Goal: Information Seeking & Learning: Learn about a topic

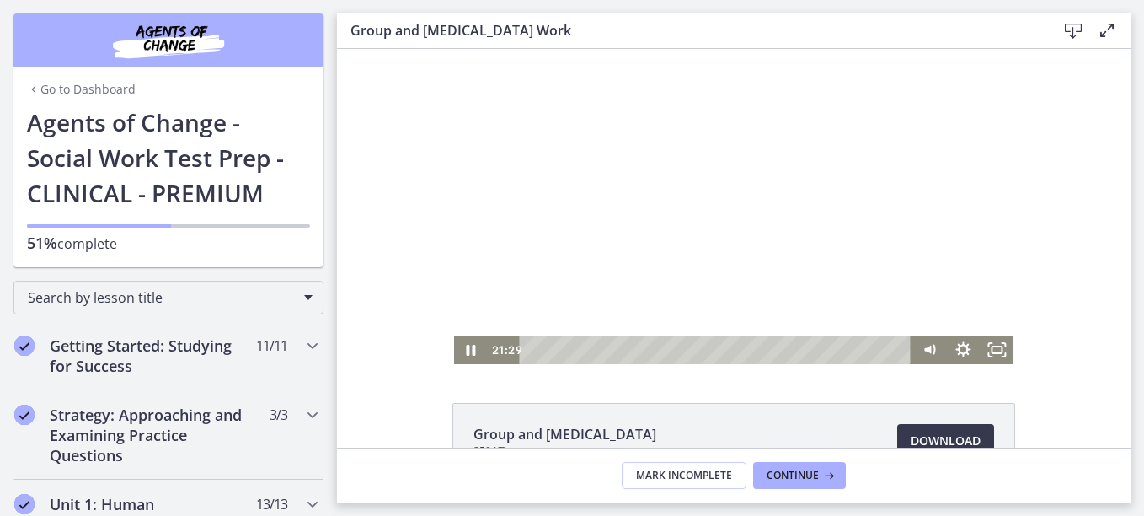
click at [532, 350] on div "Playbar" at bounding box center [718, 349] width 372 height 29
click at [921, 354] on icon "Mute" at bounding box center [929, 349] width 34 height 29
click at [921, 354] on icon "Unmute" at bounding box center [929, 349] width 34 height 29
click at [925, 281] on div "Volume" at bounding box center [929, 289] width 34 height 93
click at [748, 313] on div at bounding box center [734, 206] width 560 height 315
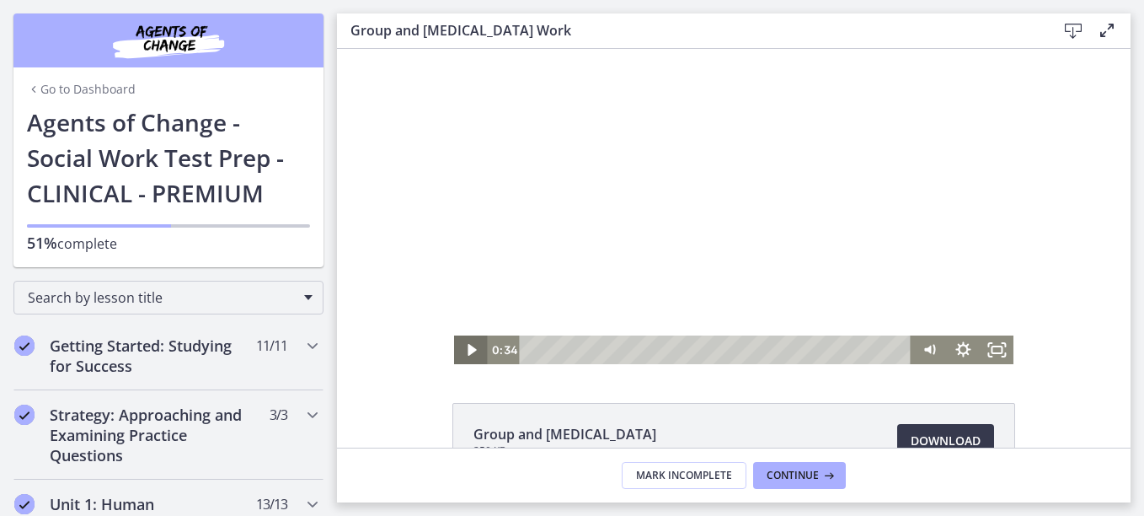
click at [468, 351] on icon "Play Video" at bounding box center [472, 350] width 8 height 12
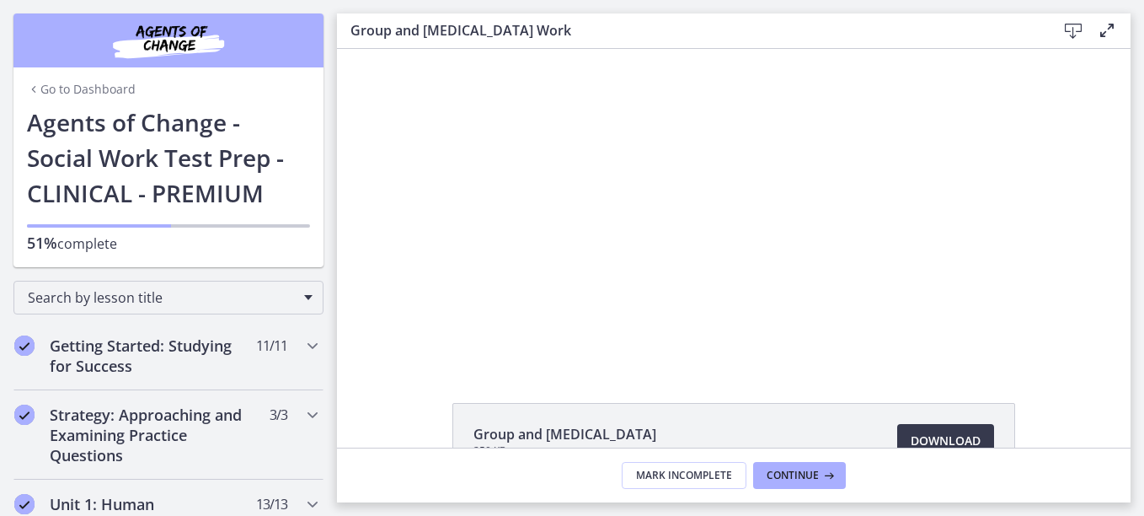
click at [657, 259] on div at bounding box center [734, 206] width 560 height 315
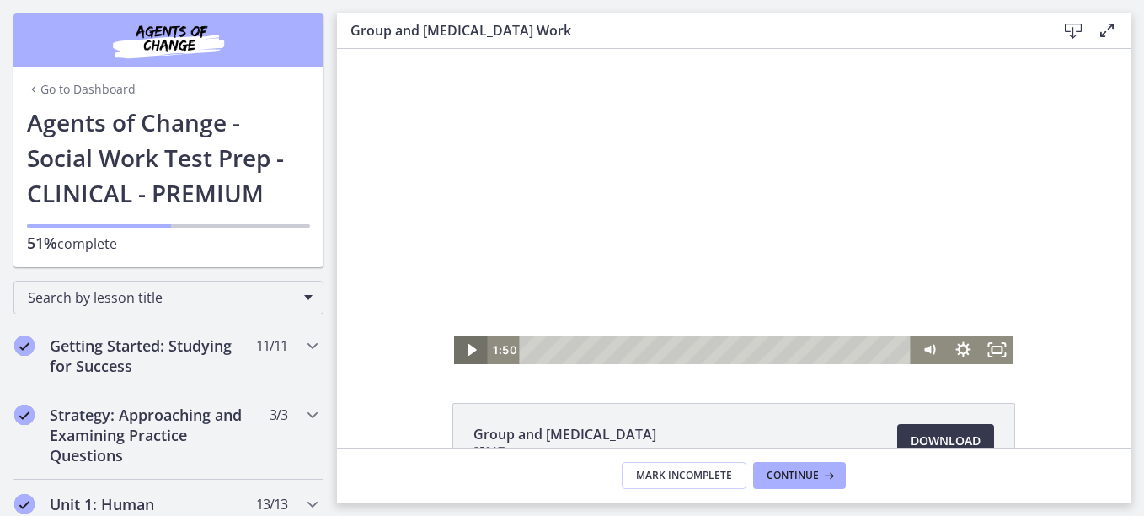
click at [472, 349] on icon "Play Video" at bounding box center [472, 349] width 34 height 29
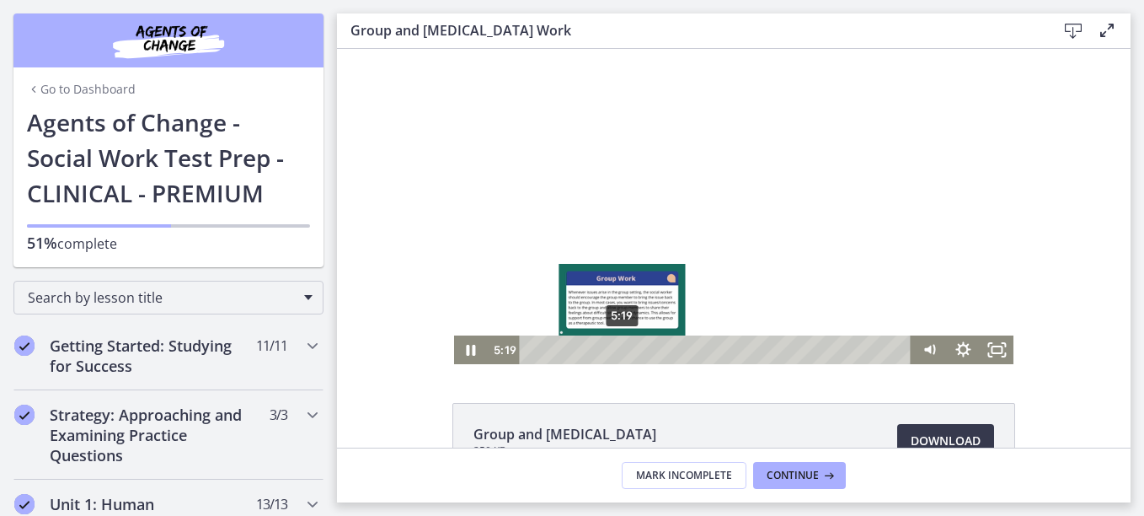
click at [616, 352] on div "5:19" at bounding box center [718, 349] width 372 height 29
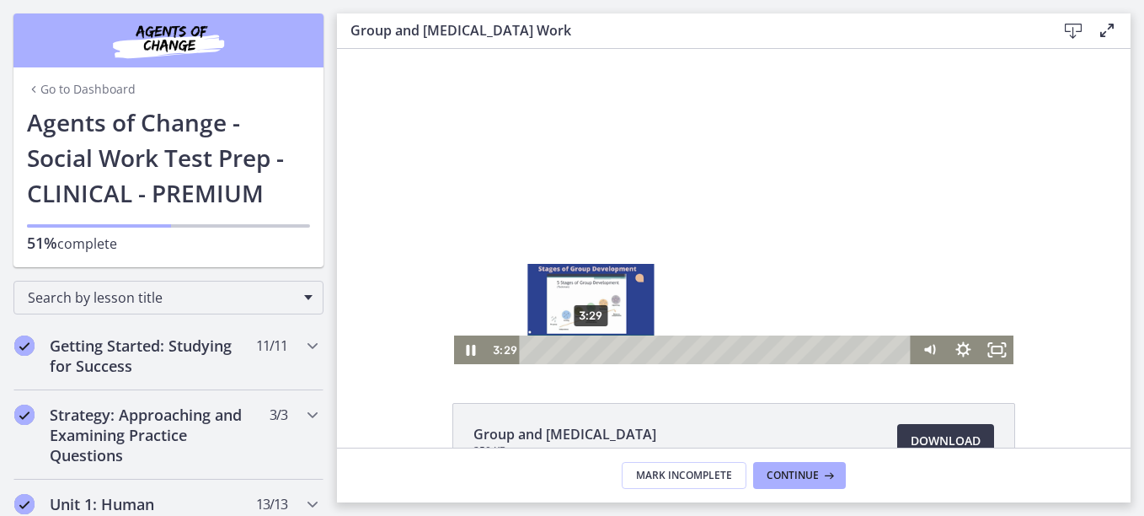
click at [585, 347] on div "3:29" at bounding box center [718, 349] width 372 height 29
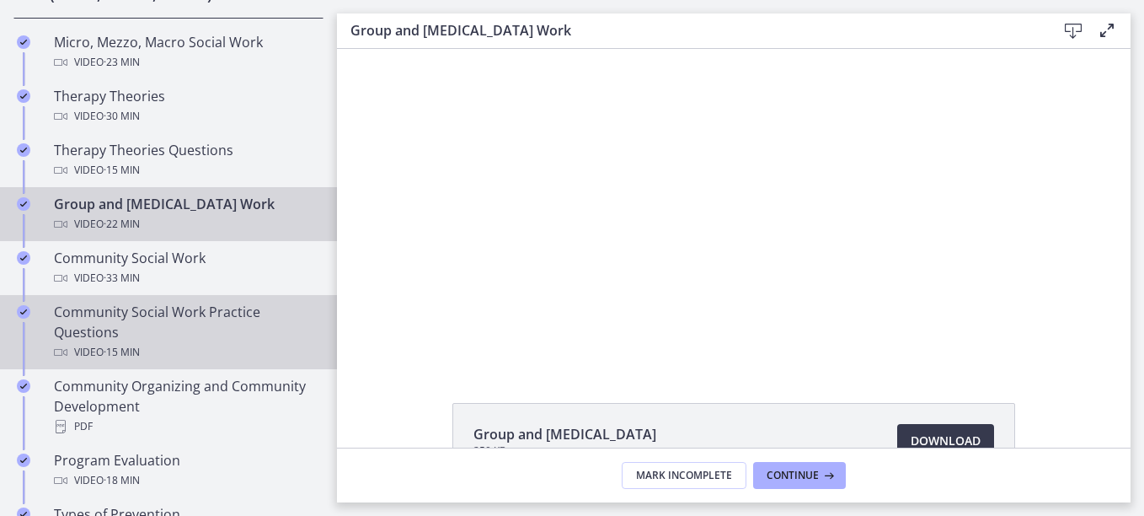
scroll to position [758, 0]
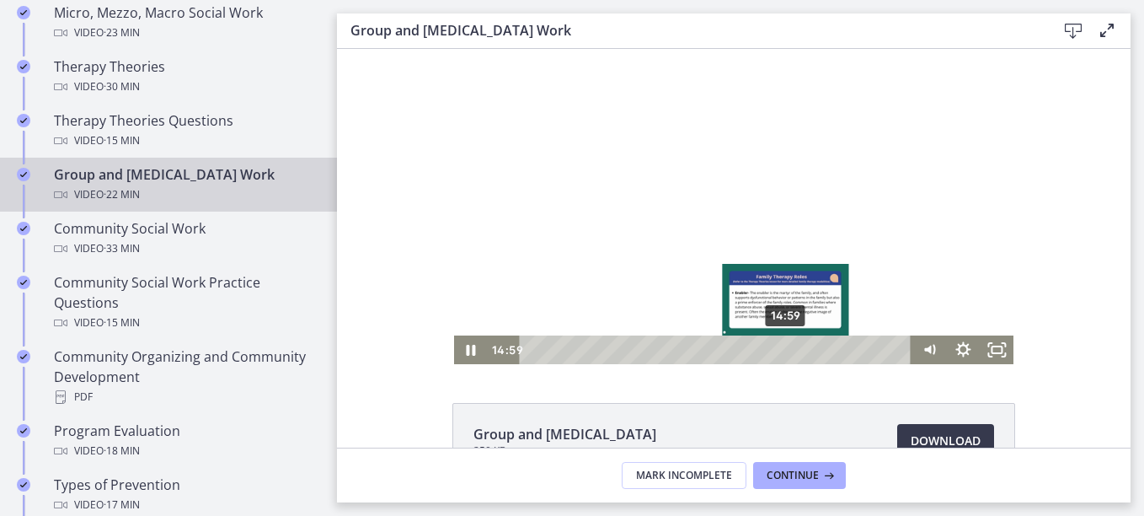
click at [781, 350] on div "14:59" at bounding box center [718, 349] width 372 height 29
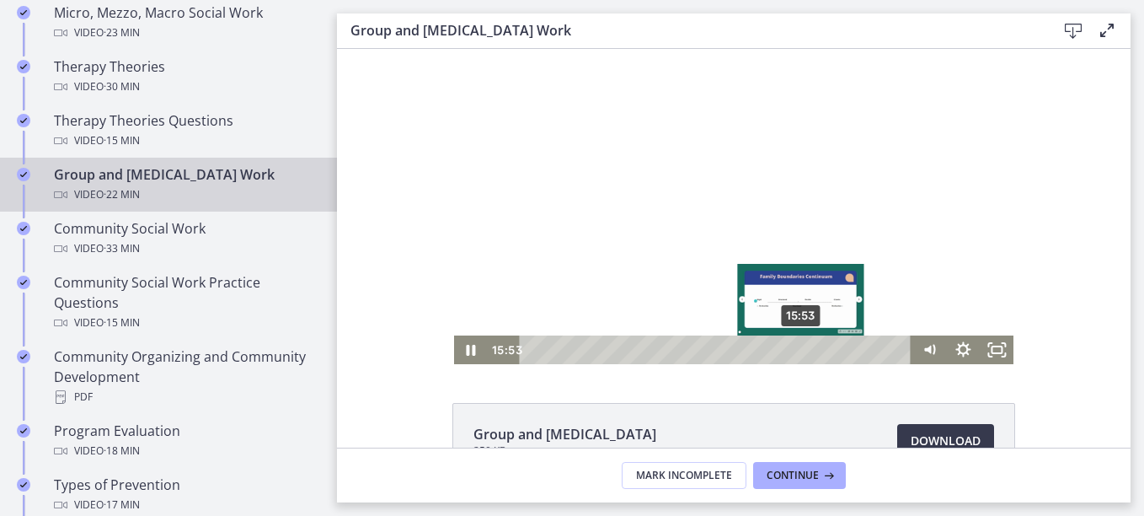
click at [796, 345] on div "15:53" at bounding box center [718, 349] width 372 height 29
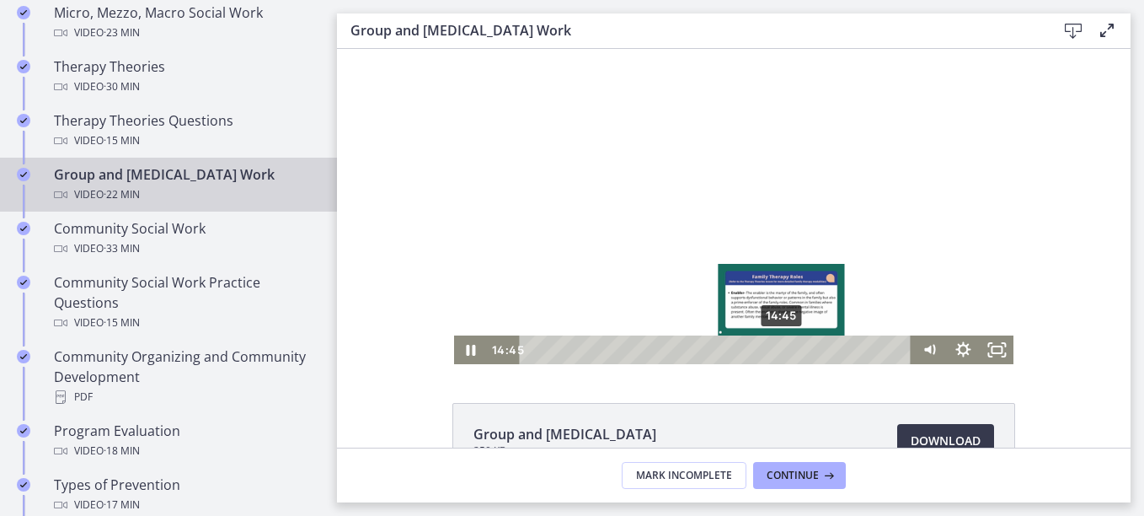
click at [777, 349] on div "14:45" at bounding box center [718, 349] width 372 height 29
click at [783, 349] on div "15:05" at bounding box center [718, 349] width 372 height 29
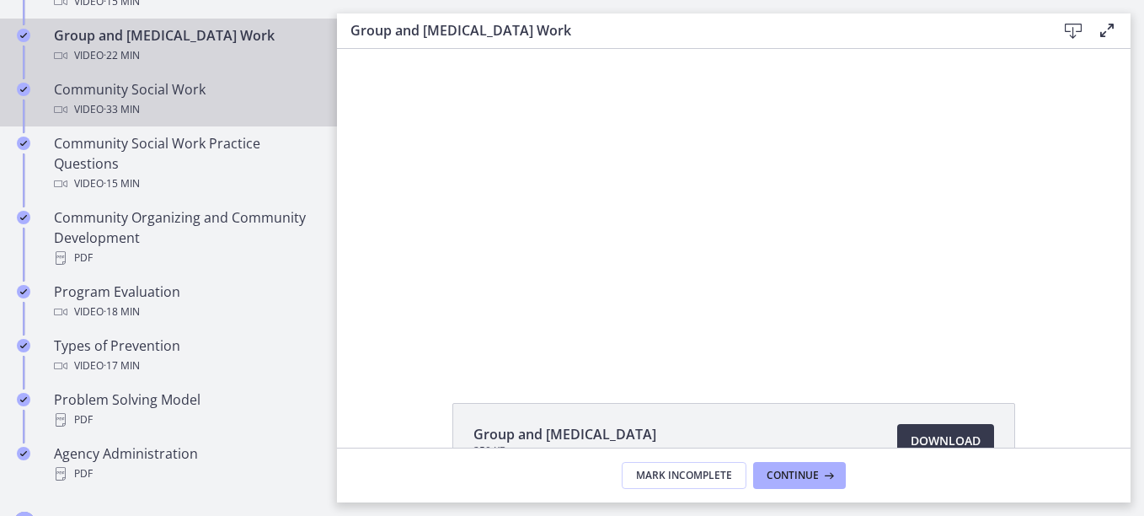
scroll to position [927, 0]
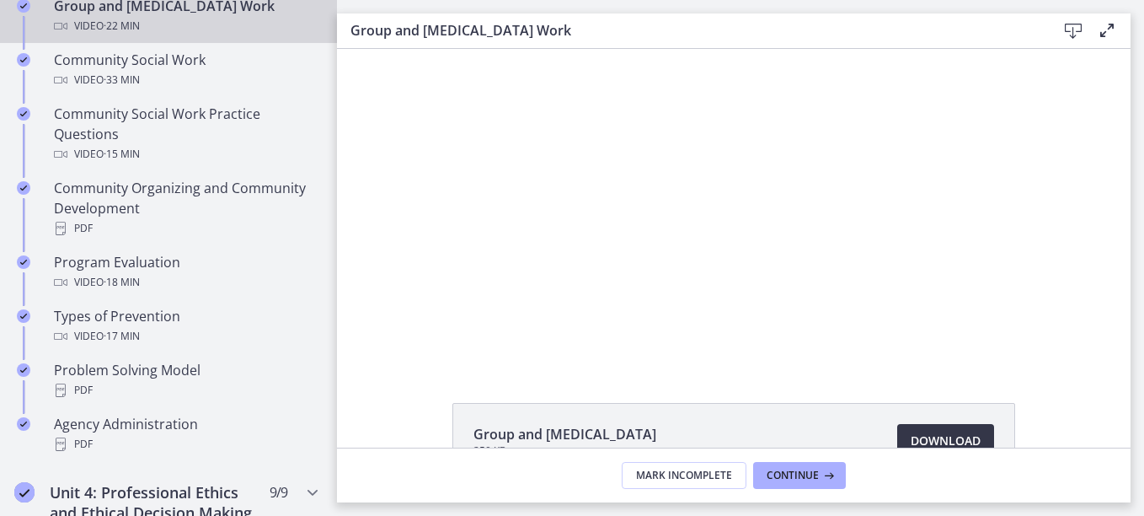
click at [974, 437] on span "Download Opens in a new window" at bounding box center [946, 441] width 70 height 20
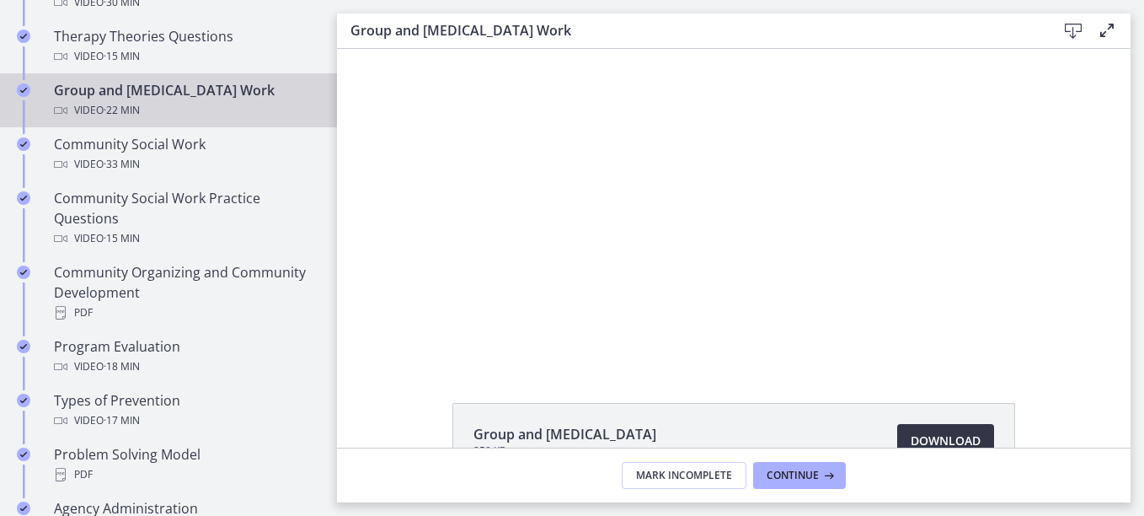
scroll to position [0, 0]
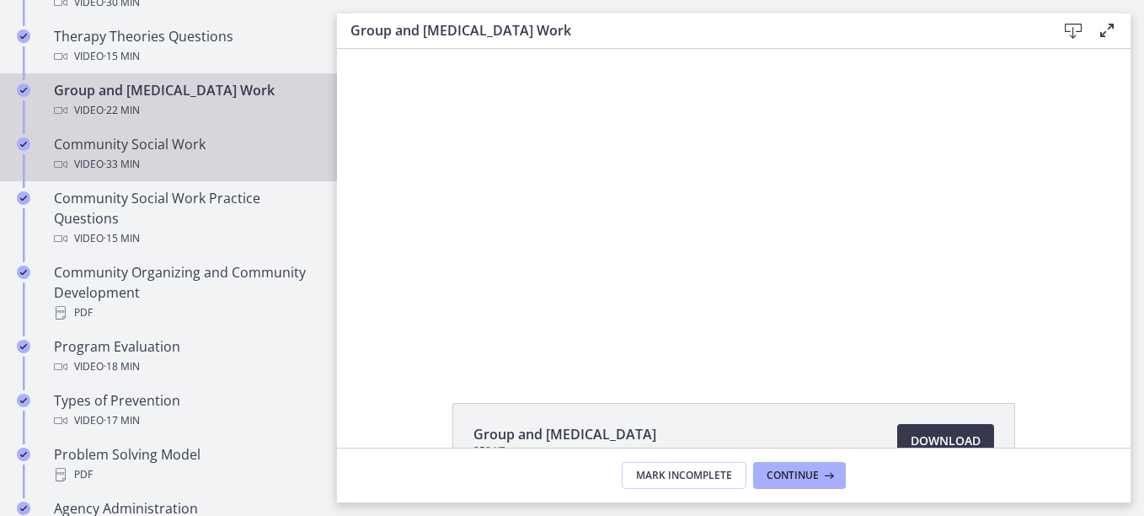
click at [213, 149] on div "Community Social Work Video · 33 min" at bounding box center [185, 154] width 263 height 40
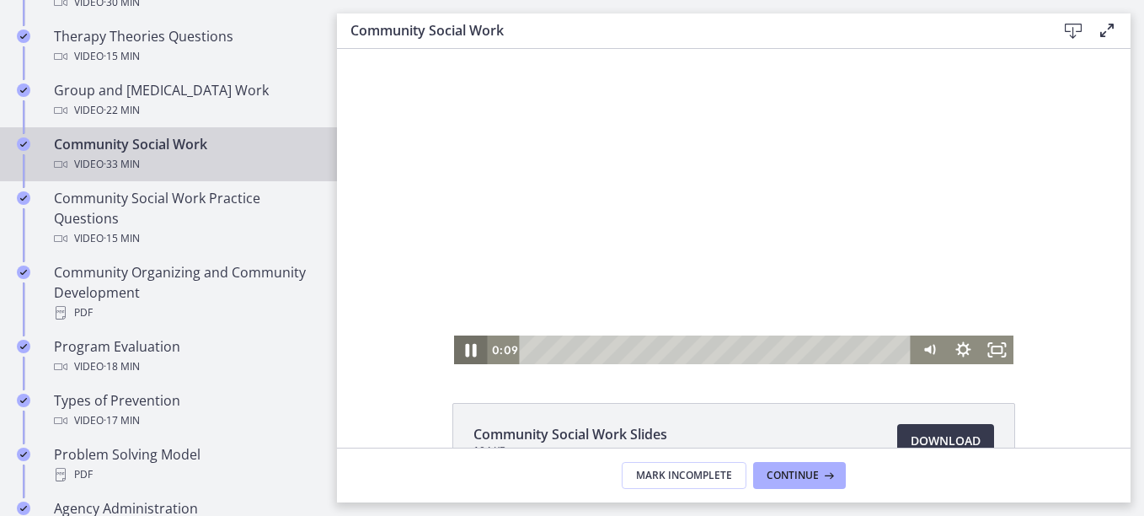
click at [466, 351] on icon "Pause" at bounding box center [471, 350] width 11 height 13
click at [468, 348] on icon "Play Video" at bounding box center [472, 350] width 8 height 12
click at [468, 354] on icon "Play Video" at bounding box center [472, 350] width 40 height 35
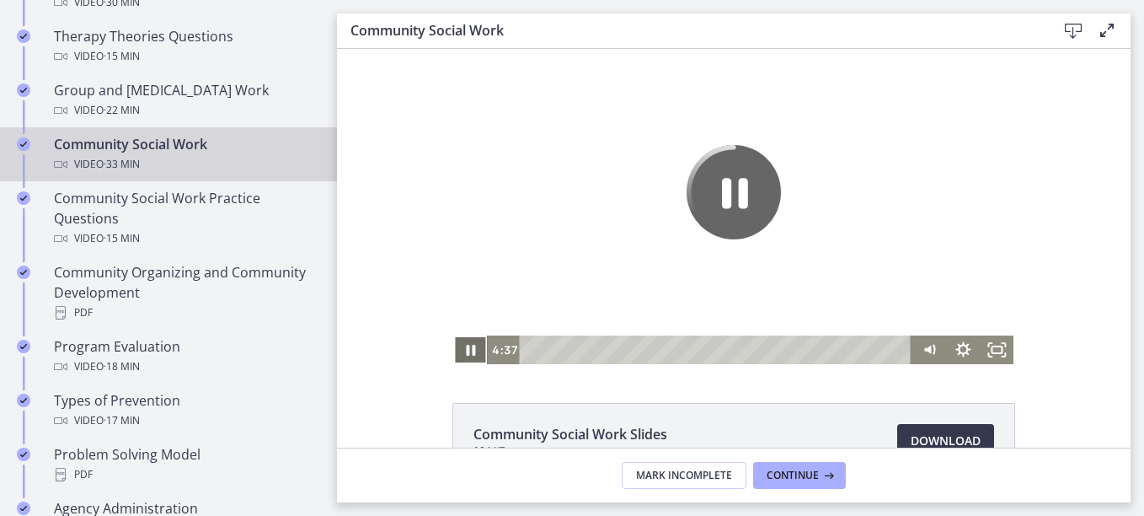
click at [454, 361] on icon "Pause" at bounding box center [471, 349] width 34 height 29
click at [933, 357] on icon "Unmute" at bounding box center [929, 349] width 34 height 29
click at [750, 185] on icon "Pause" at bounding box center [734, 192] width 94 height 94
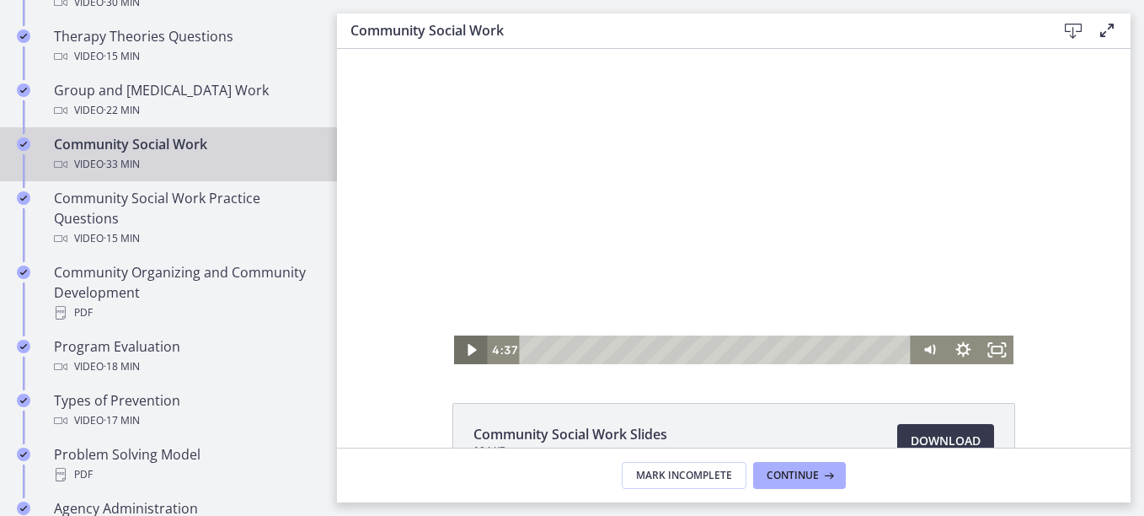
click at [469, 340] on icon "Play Video" at bounding box center [472, 349] width 34 height 29
click at [646, 155] on div at bounding box center [734, 206] width 560 height 315
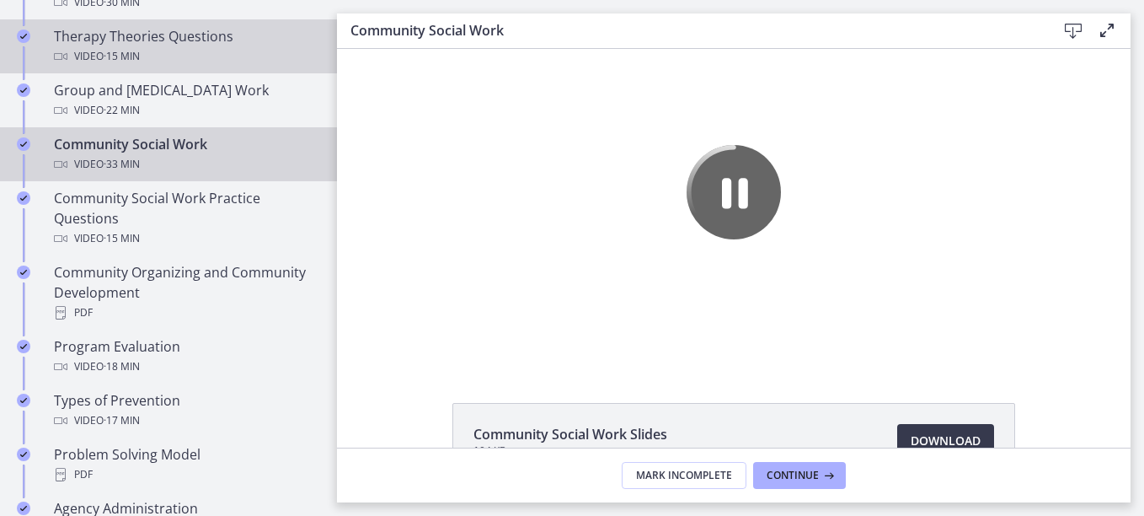
click at [98, 67] on link "Therapy Theories Questions Video · 15 min" at bounding box center [168, 46] width 337 height 54
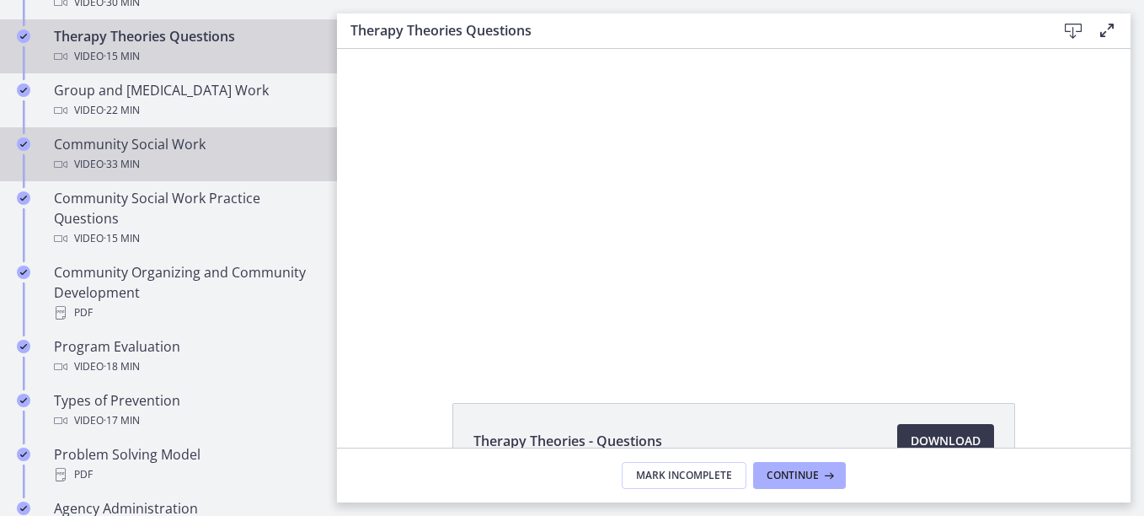
click at [99, 163] on div "Video · 33 min" at bounding box center [185, 164] width 263 height 20
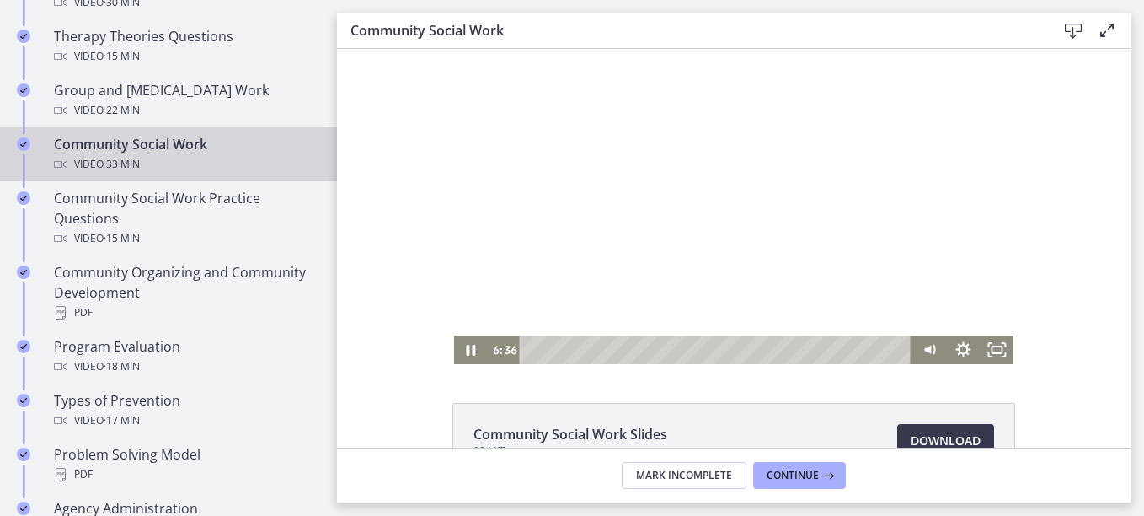
click at [600, 353] on div "Playbar" at bounding box center [718, 349] width 372 height 29
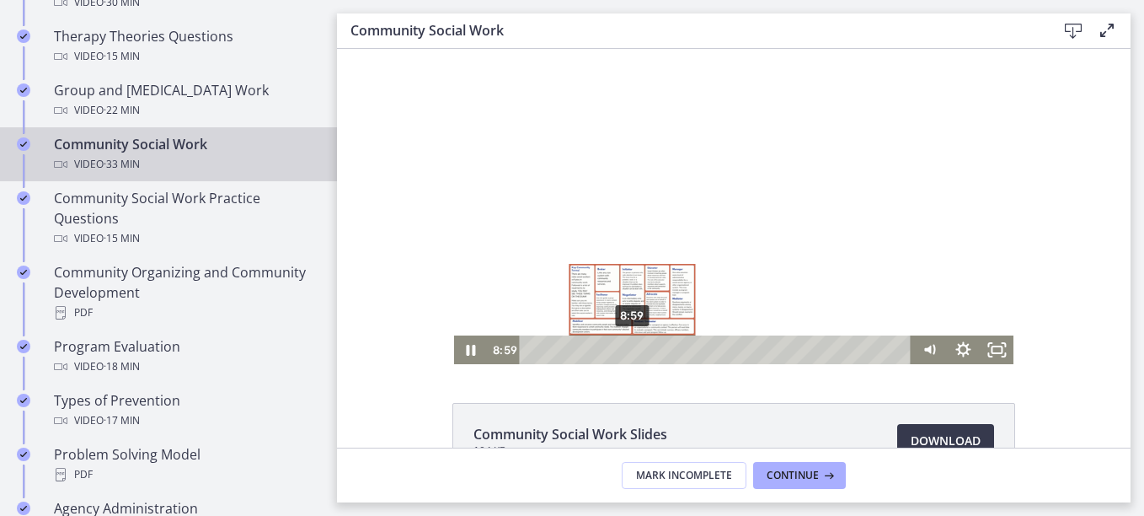
click at [627, 349] on div "8:59" at bounding box center [718, 349] width 372 height 29
click at [644, 352] on div "10:28" at bounding box center [718, 349] width 372 height 29
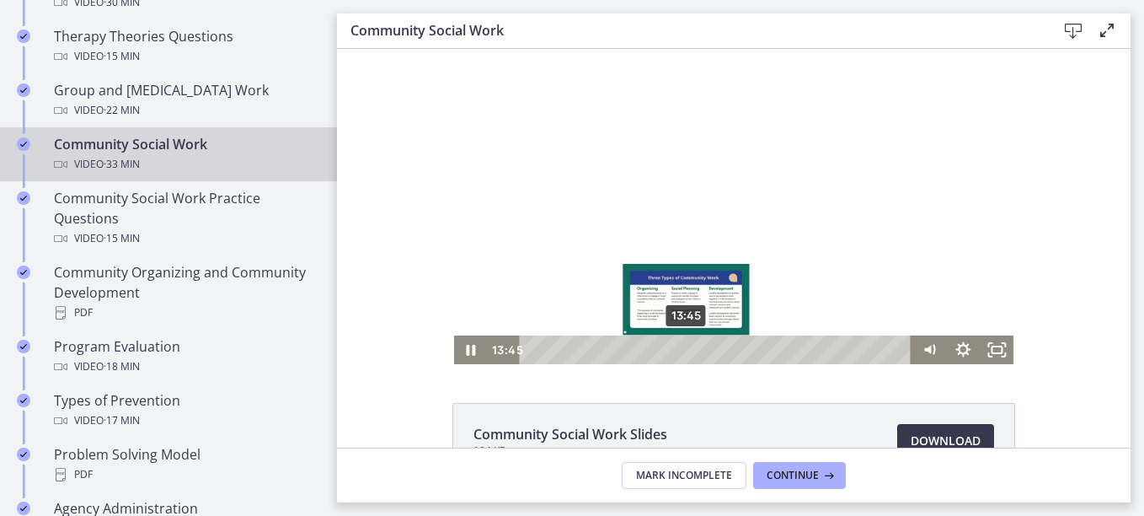
click at [681, 354] on div "13:45" at bounding box center [718, 349] width 372 height 29
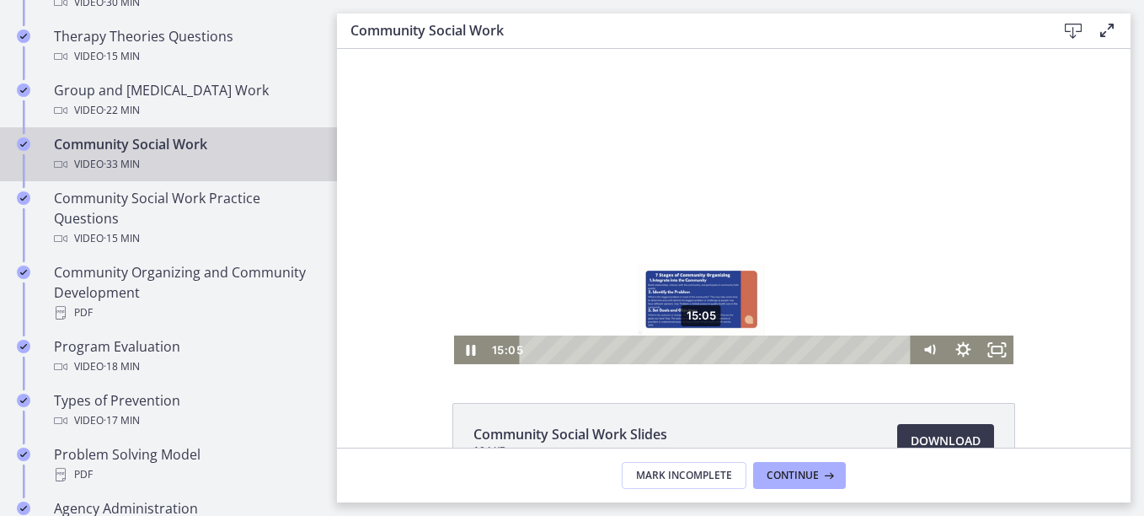
click at [696, 353] on div "15:05" at bounding box center [718, 349] width 372 height 29
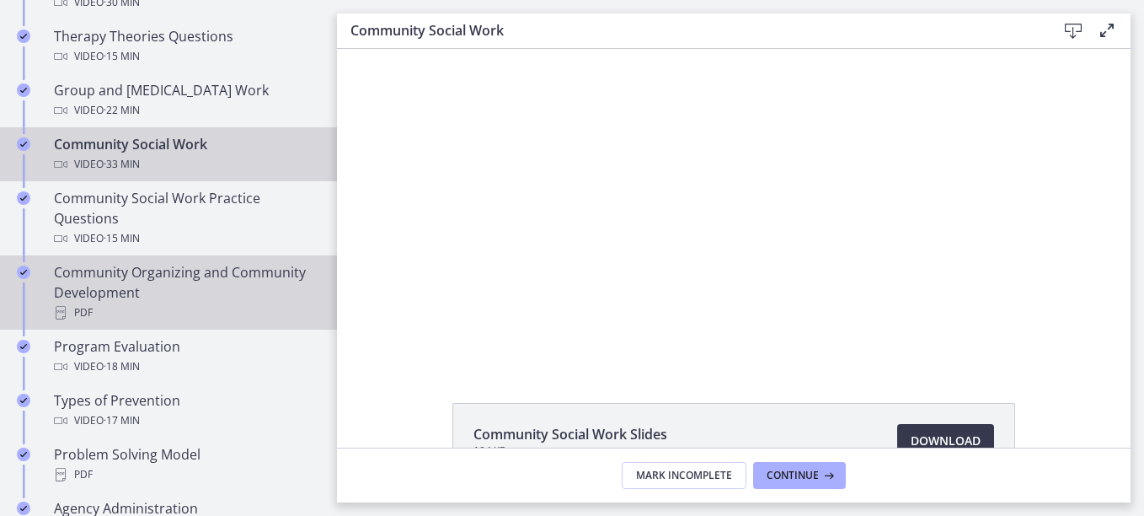
click at [276, 302] on div "PDF" at bounding box center [185, 312] width 263 height 20
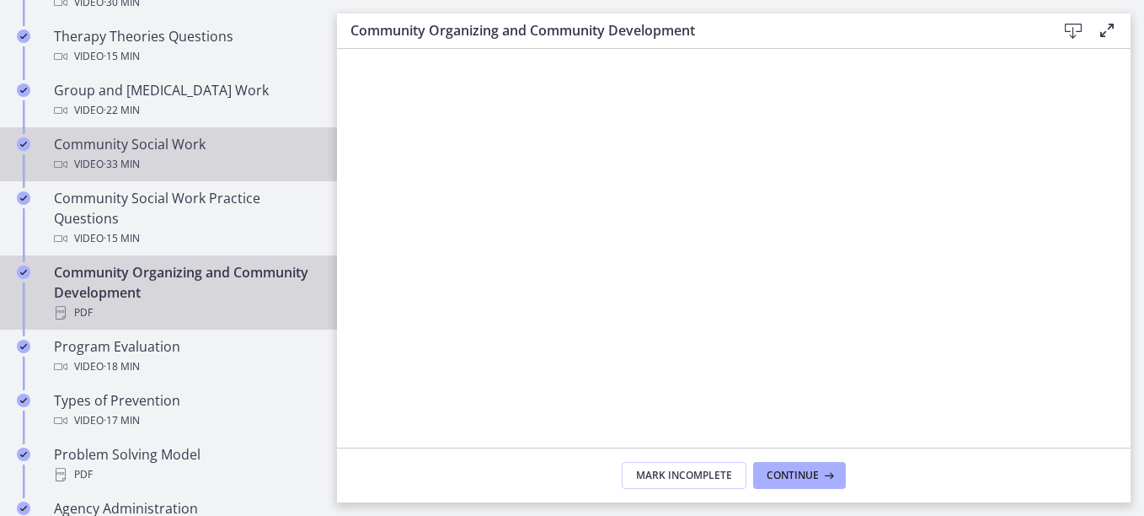
click at [143, 142] on div "Community Social Work Video · 33 min" at bounding box center [185, 154] width 263 height 40
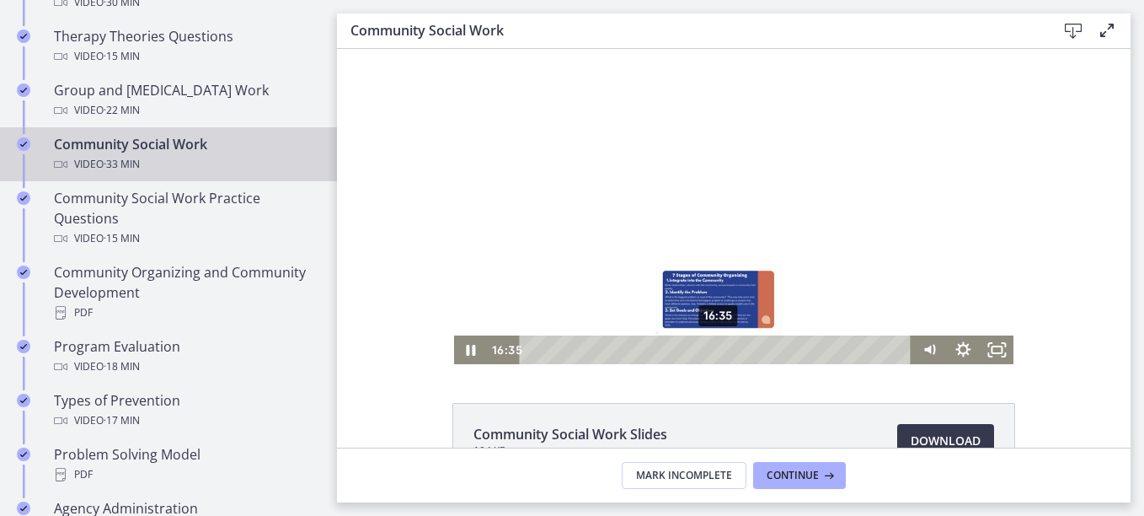
click at [713, 354] on div "16:35" at bounding box center [718, 349] width 372 height 29
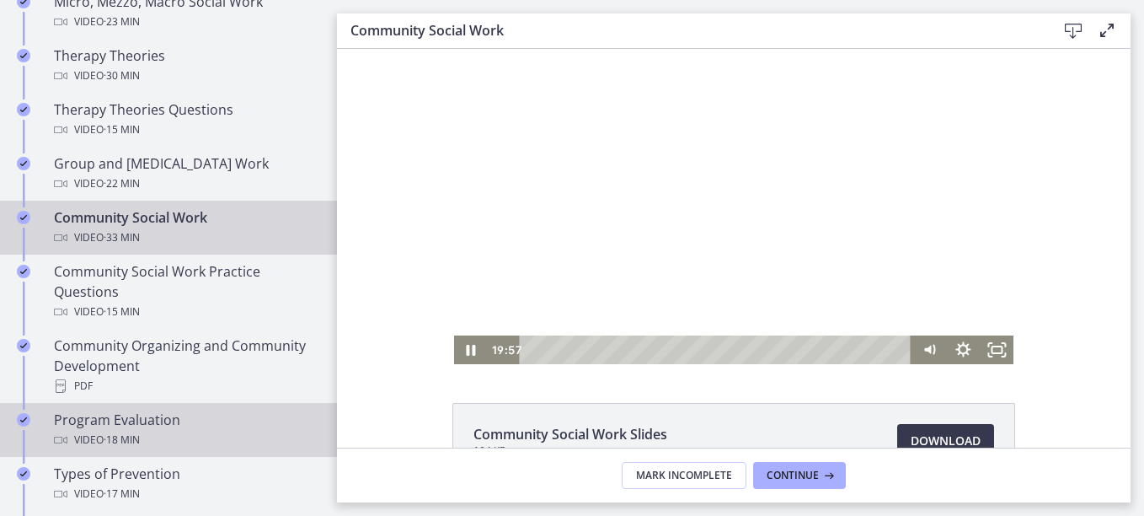
scroll to position [758, 0]
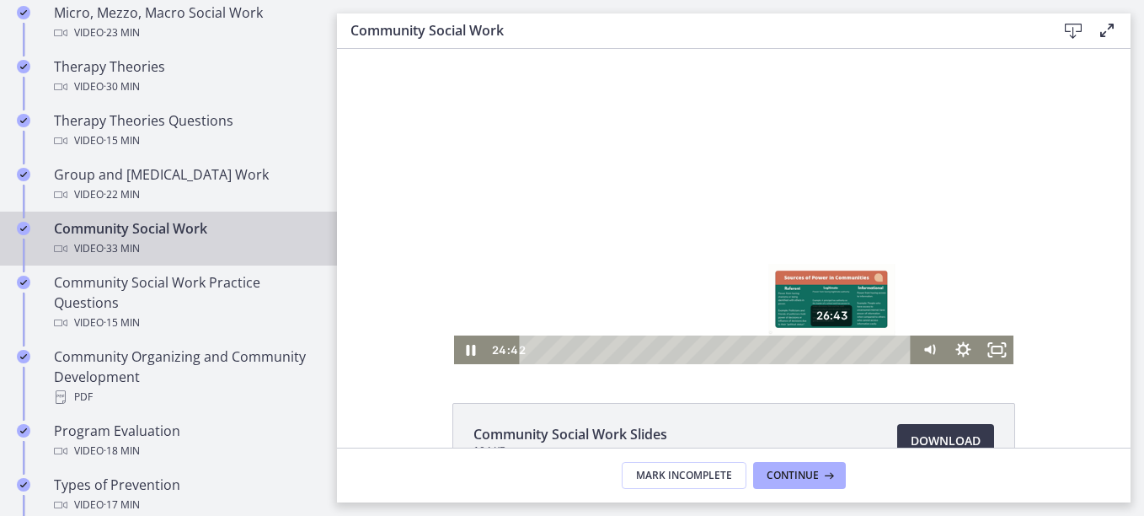
click at [827, 349] on div "26:43" at bounding box center [718, 349] width 372 height 29
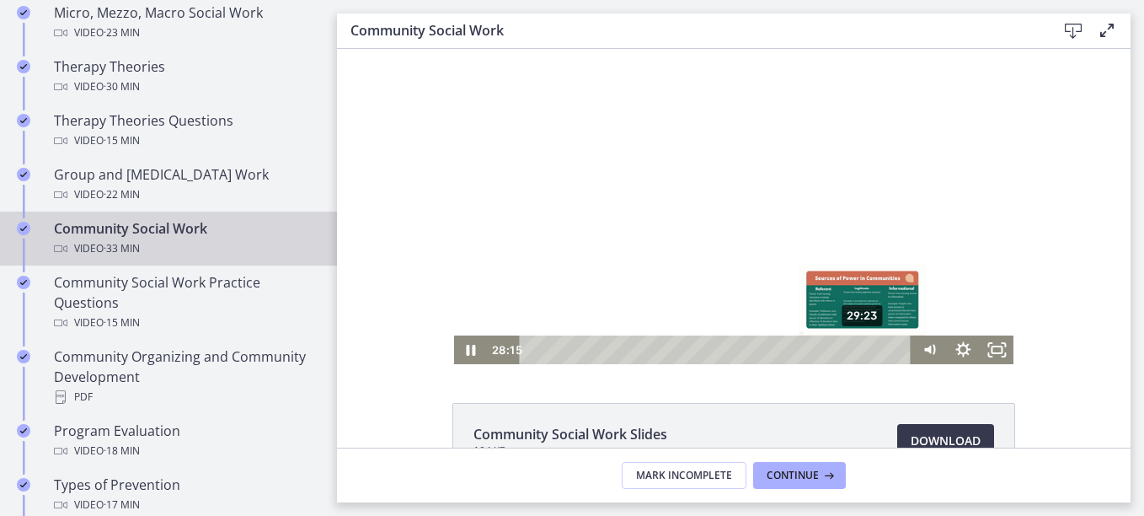
click at [858, 353] on div "29:23" at bounding box center [718, 349] width 372 height 29
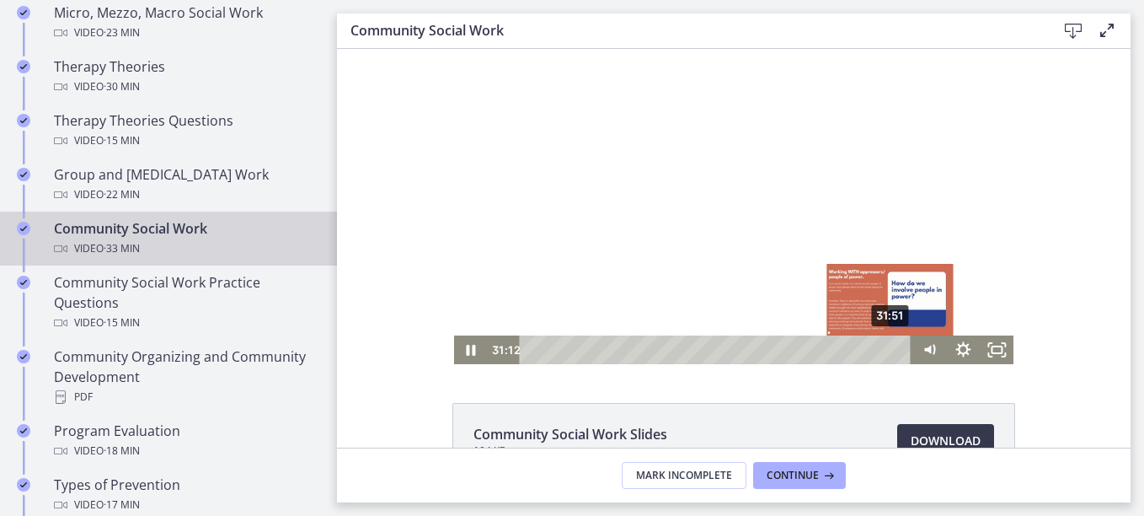
click at [886, 353] on div "31:51" at bounding box center [718, 349] width 372 height 29
click at [891, 351] on div "32:18" at bounding box center [718, 349] width 372 height 29
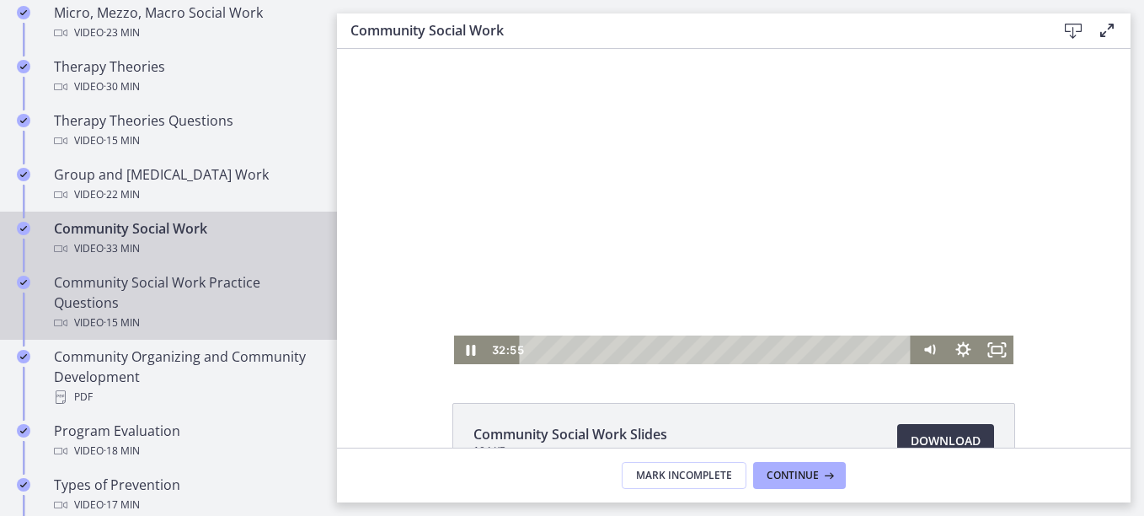
click at [220, 310] on div "Community Social Work Practice Questions Video · 15 min" at bounding box center [185, 302] width 263 height 61
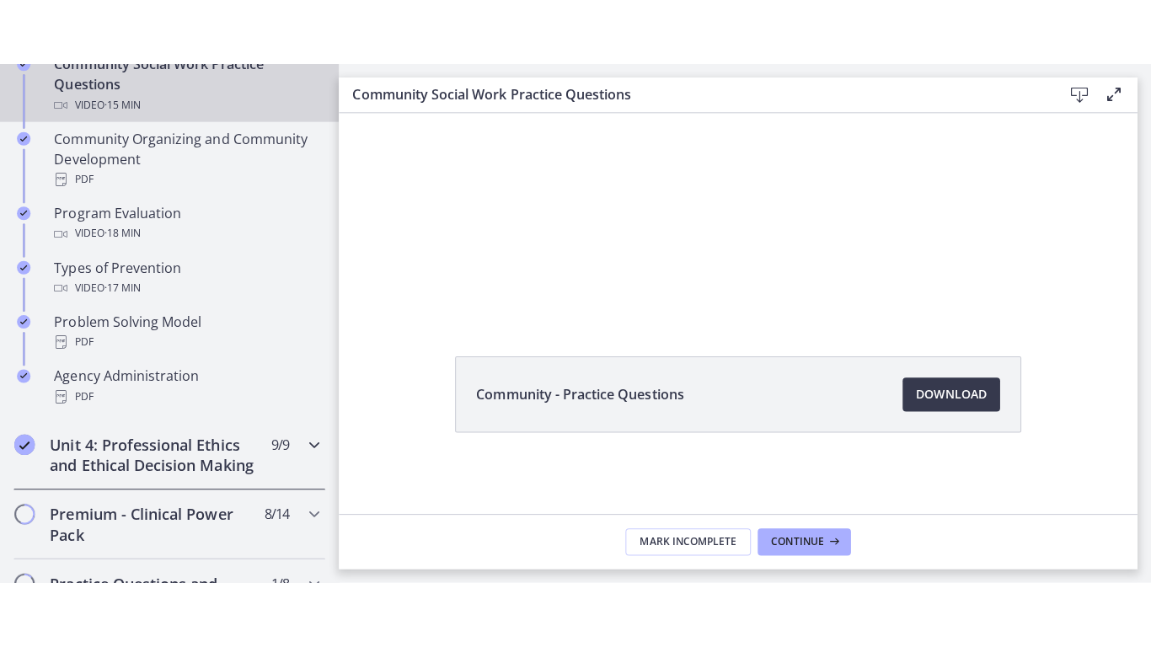
scroll to position [1011, 0]
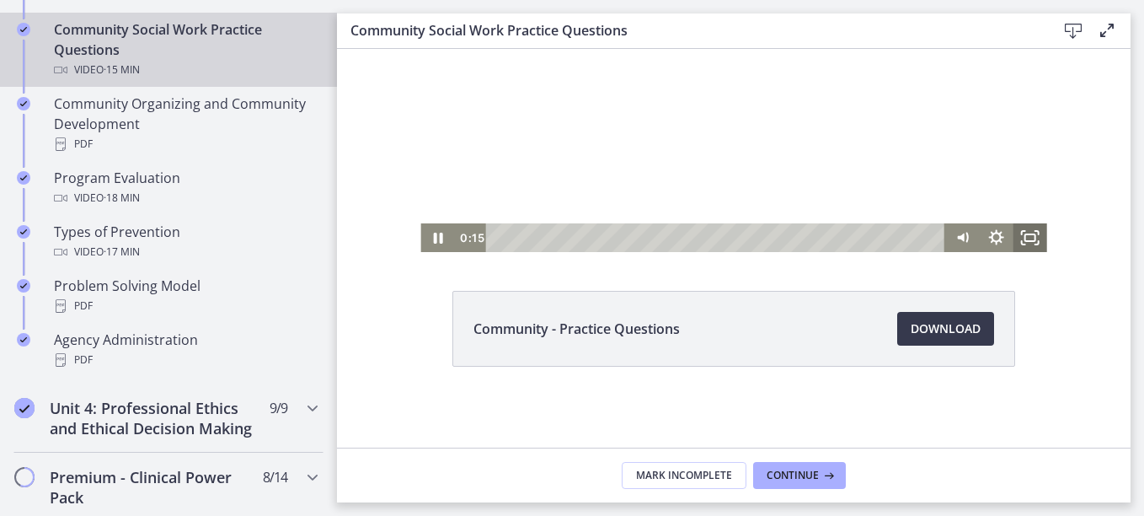
click at [1022, 238] on icon "Fullscreen" at bounding box center [1031, 237] width 34 height 29
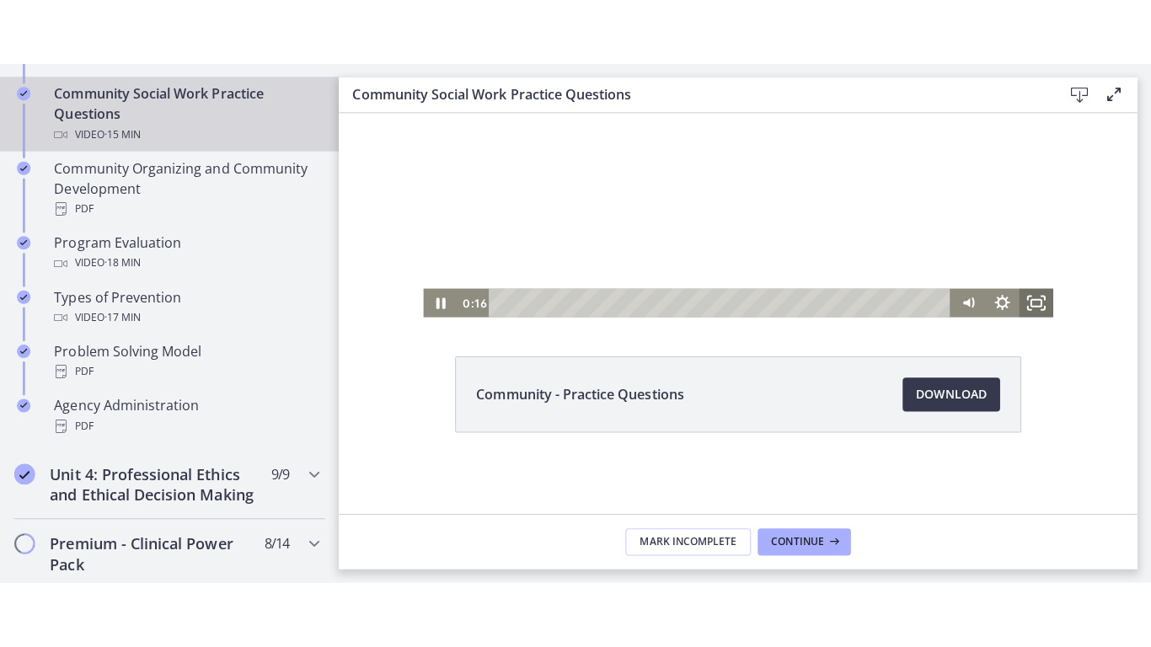
scroll to position [0, 0]
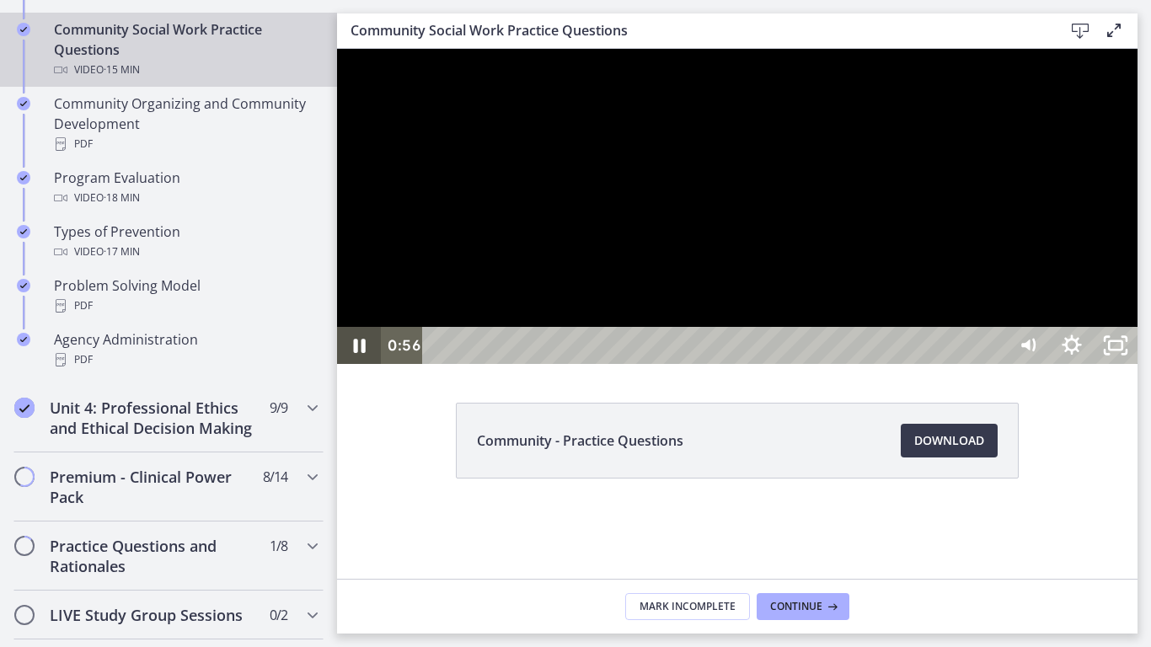
click at [352, 364] on icon "Pause" at bounding box center [359, 345] width 44 height 37
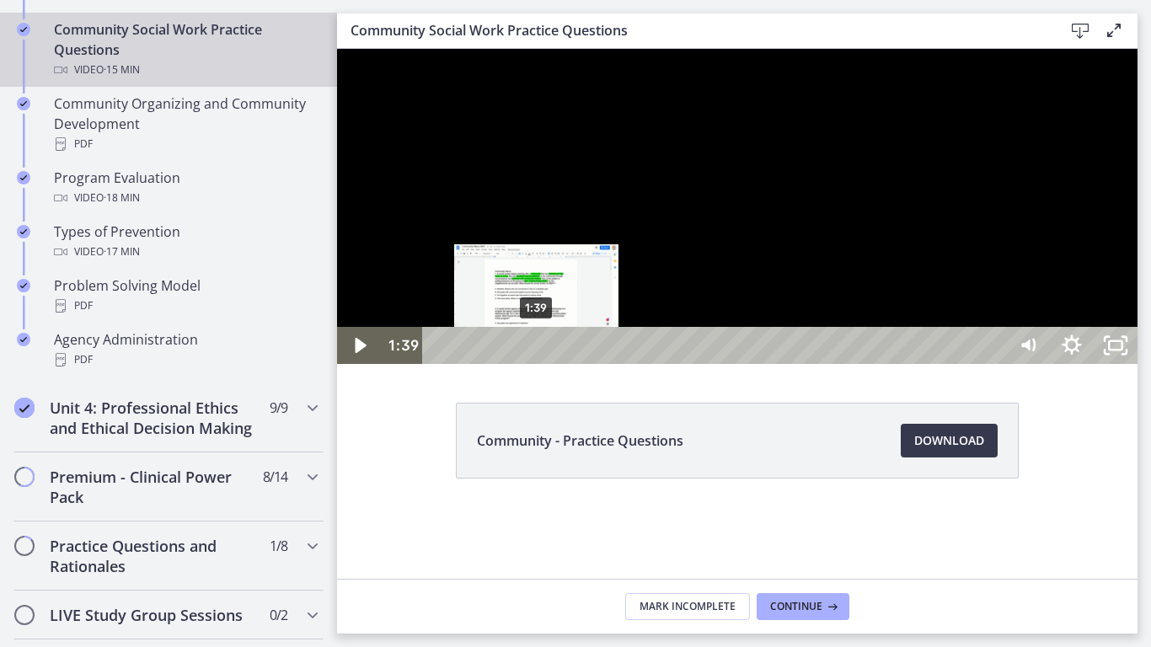
click at [538, 364] on div "1:39" at bounding box center [717, 345] width 557 height 37
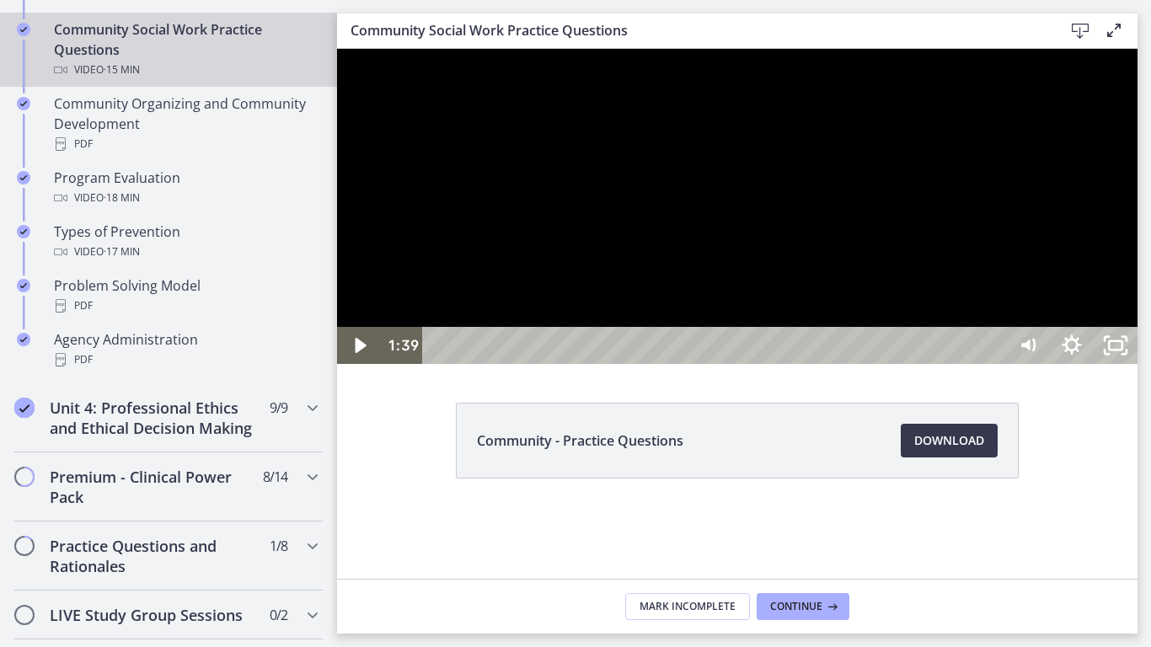
click at [625, 364] on div at bounding box center [737, 206] width 800 height 315
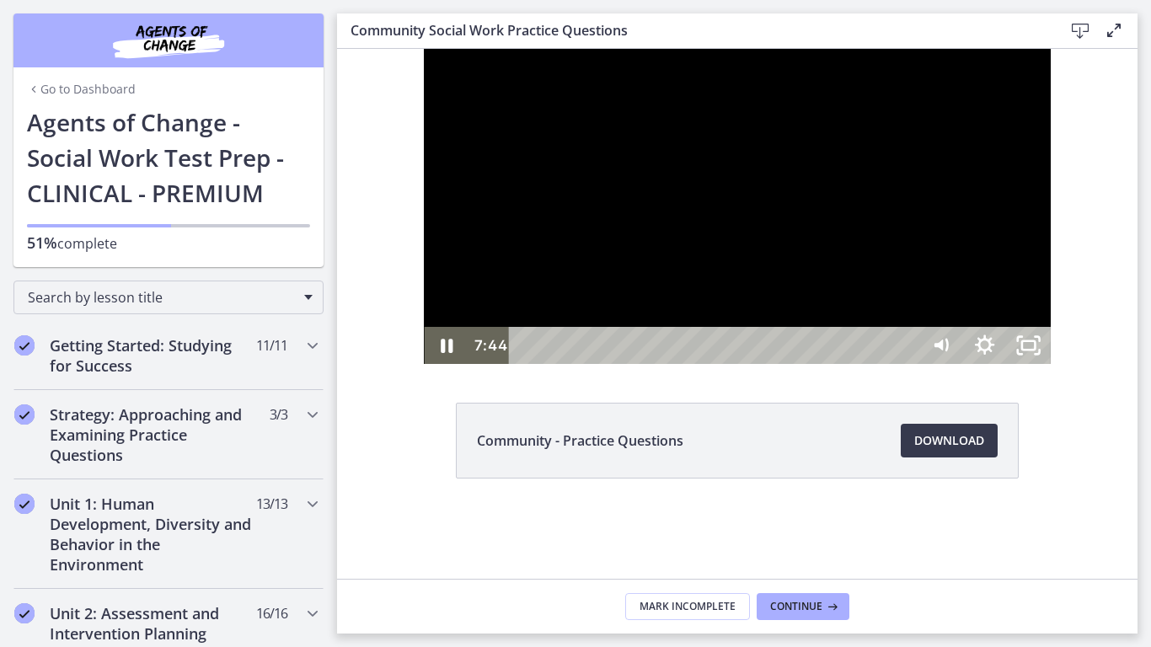
scroll to position [1011, 0]
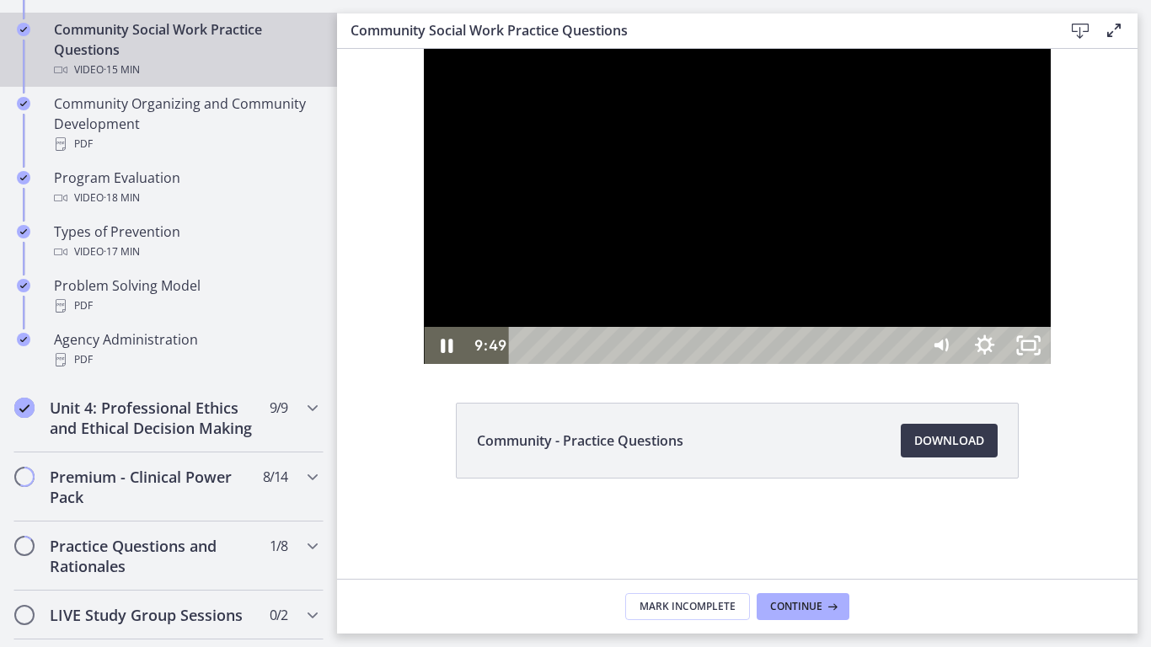
click at [947, 364] on div at bounding box center [737, 206] width 626 height 315
click at [908, 364] on div "9:26" at bounding box center [716, 345] width 383 height 37
click at [908, 364] on div "8:50" at bounding box center [716, 345] width 383 height 37
click at [908, 364] on div "9:11" at bounding box center [716, 345] width 383 height 37
click at [908, 364] on div "9:45" at bounding box center [716, 345] width 383 height 37
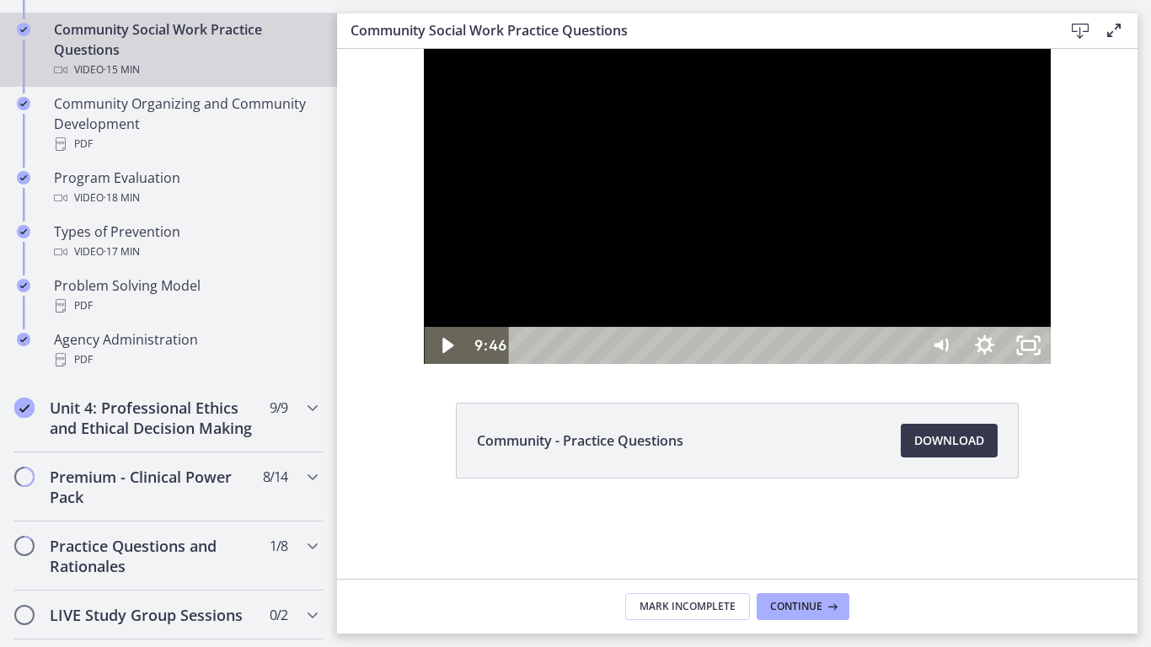
click at [1050, 364] on div at bounding box center [737, 206] width 626 height 315
click at [908, 364] on div "10:17" at bounding box center [716, 345] width 383 height 37
click at [908, 364] on div "10:44" at bounding box center [716, 345] width 383 height 37
click at [1038, 364] on div at bounding box center [737, 206] width 626 height 315
click at [908, 364] on div "13:58" at bounding box center [716, 345] width 383 height 37
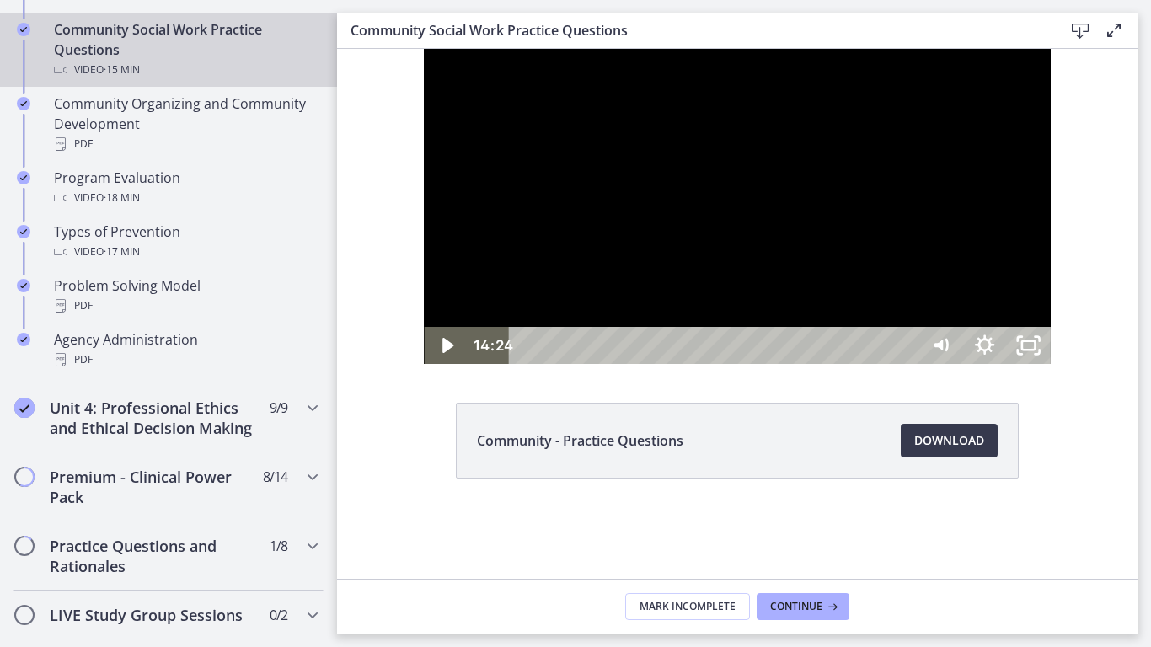
click at [908, 364] on div "14:41" at bounding box center [716, 345] width 383 height 37
click at [908, 364] on div "14:52" at bounding box center [716, 345] width 383 height 37
click at [908, 364] on div "15:10" at bounding box center [716, 345] width 383 height 37
click at [1051, 364] on icon "Unfullscreen" at bounding box center [1029, 345] width 44 height 37
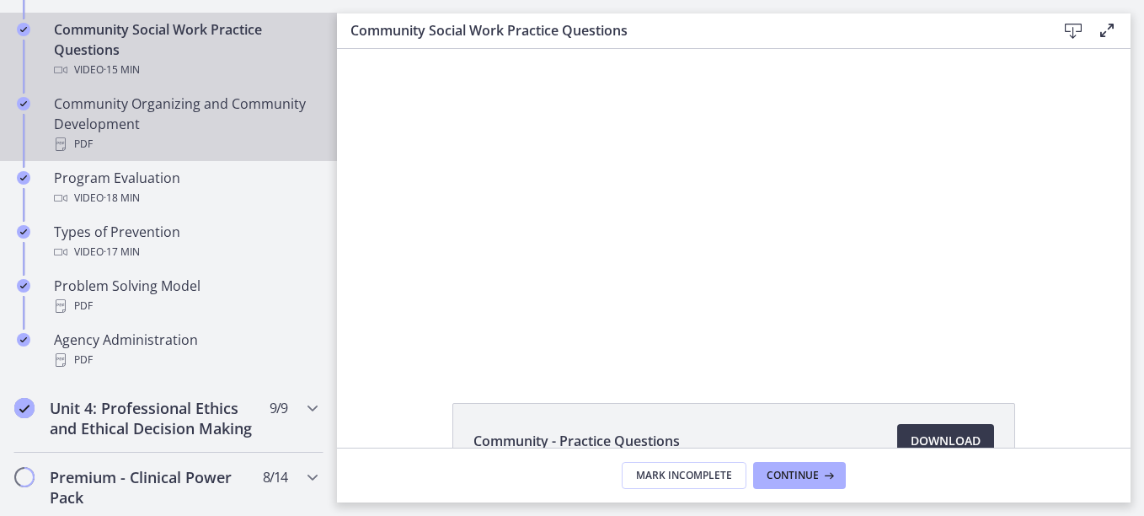
click at [217, 125] on div "Community Organizing and Community Development PDF" at bounding box center [185, 124] width 263 height 61
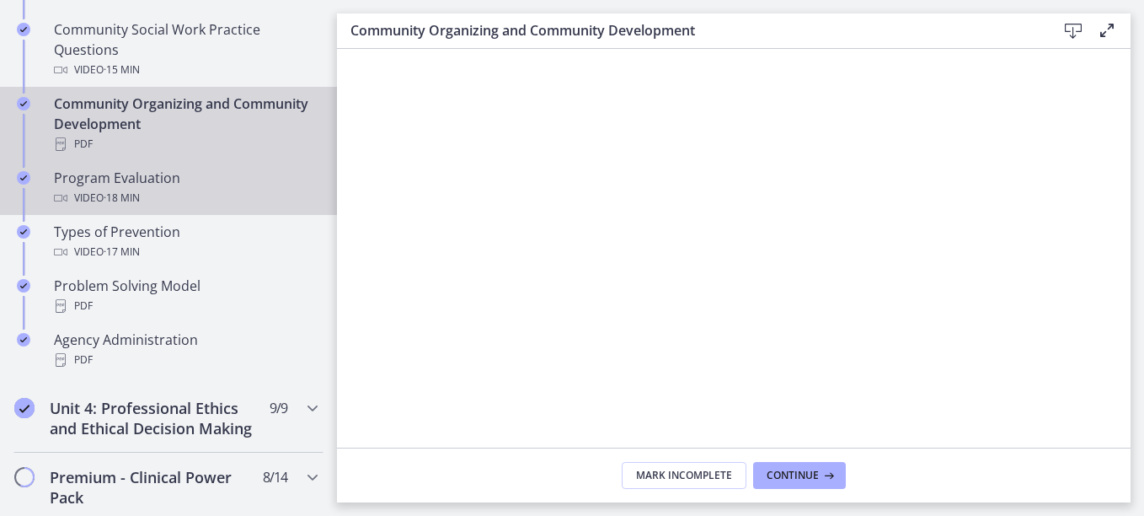
click at [96, 169] on div "Program Evaluation Video · 18 min" at bounding box center [185, 188] width 263 height 40
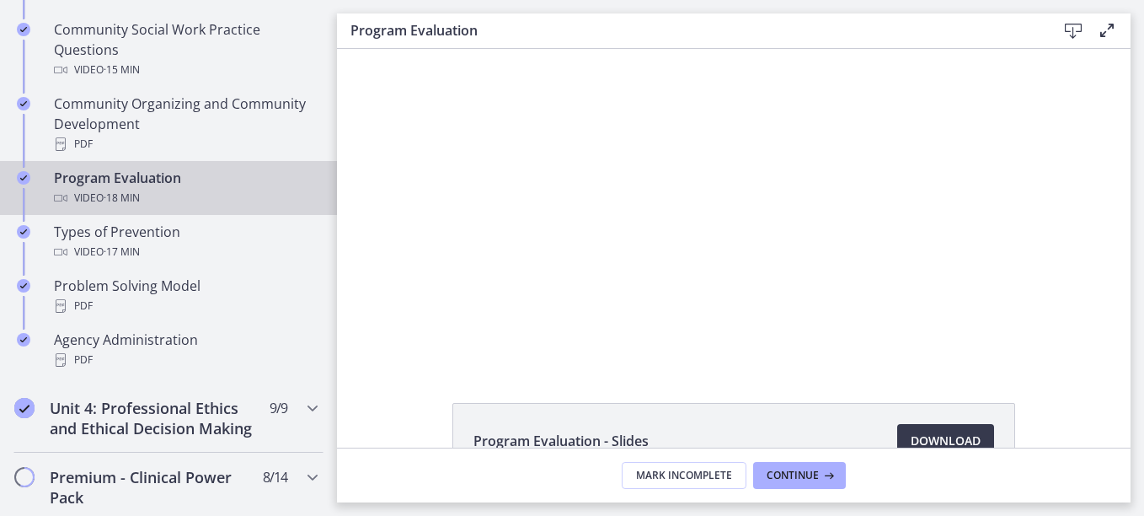
scroll to position [84, 0]
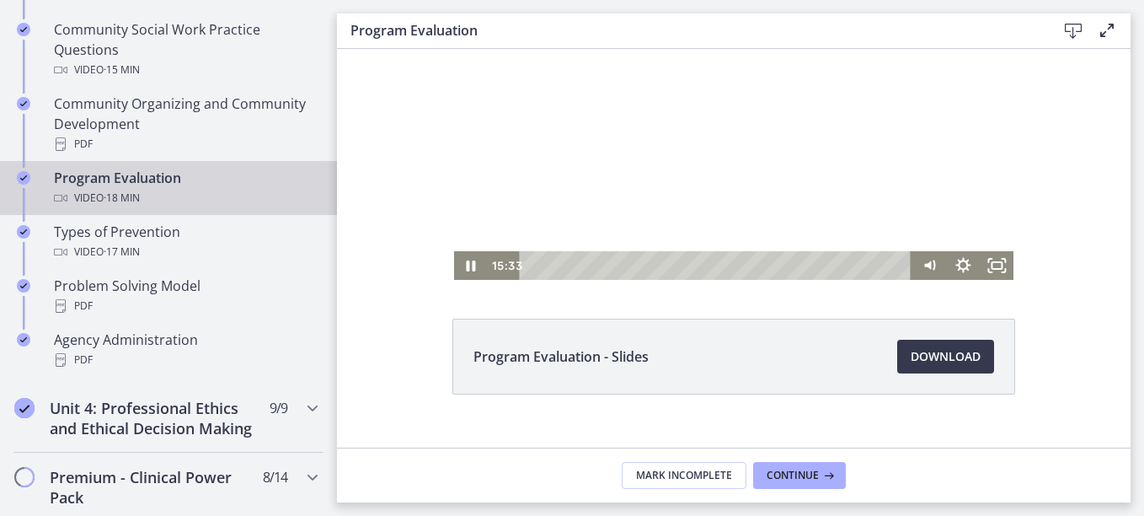
click at [538, 261] on div "Playbar" at bounding box center [718, 265] width 372 height 29
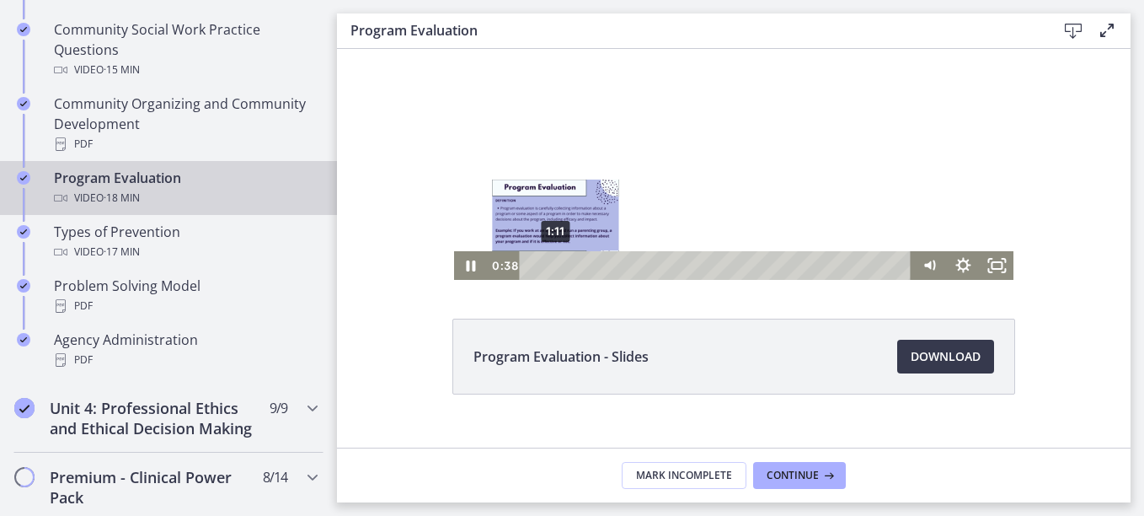
click at [549, 269] on div "1:11" at bounding box center [718, 265] width 372 height 29
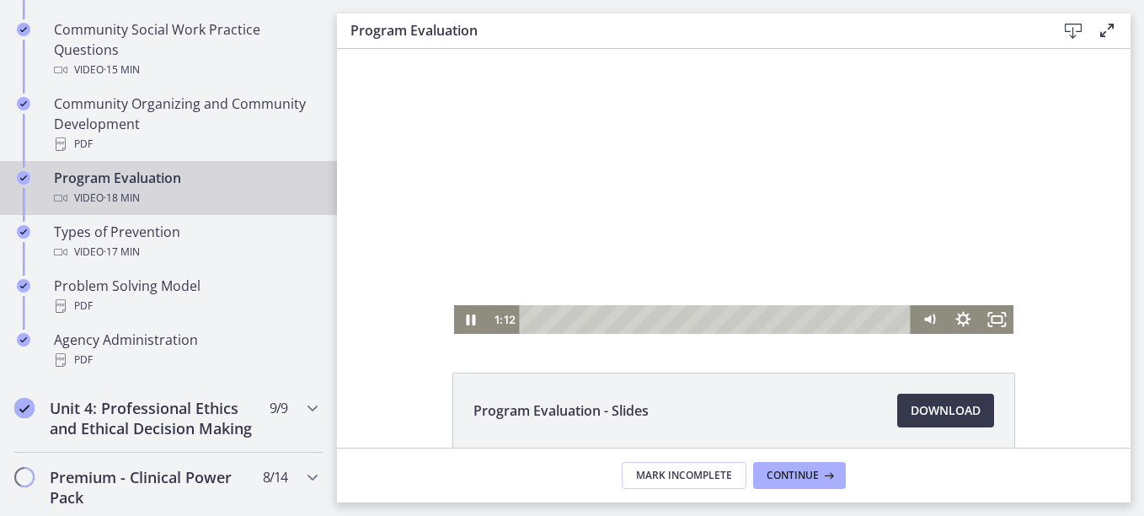
scroll to position [0, 0]
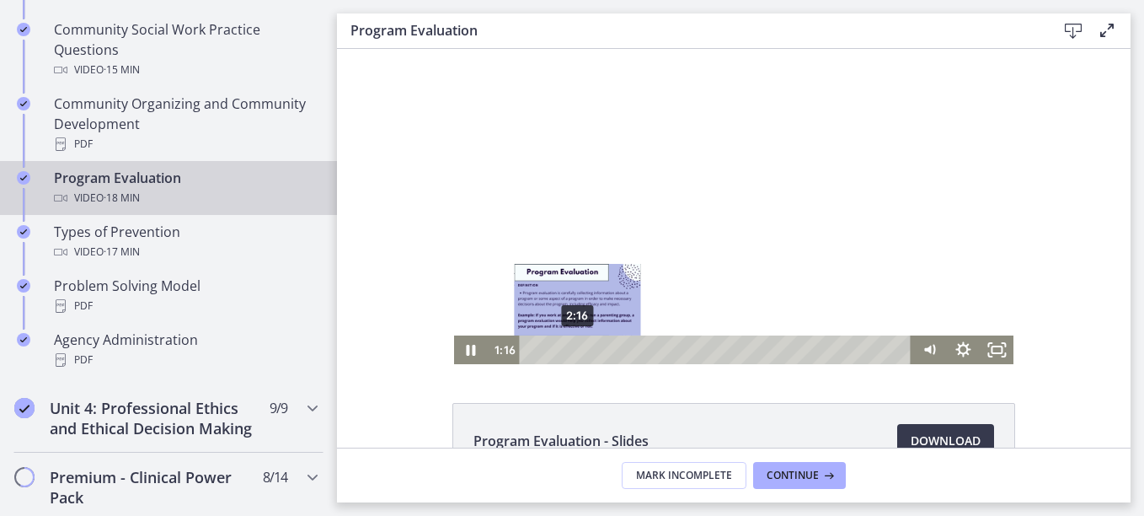
click at [571, 351] on div "2:16" at bounding box center [718, 349] width 372 height 29
click at [585, 351] on div "2:53" at bounding box center [718, 349] width 372 height 29
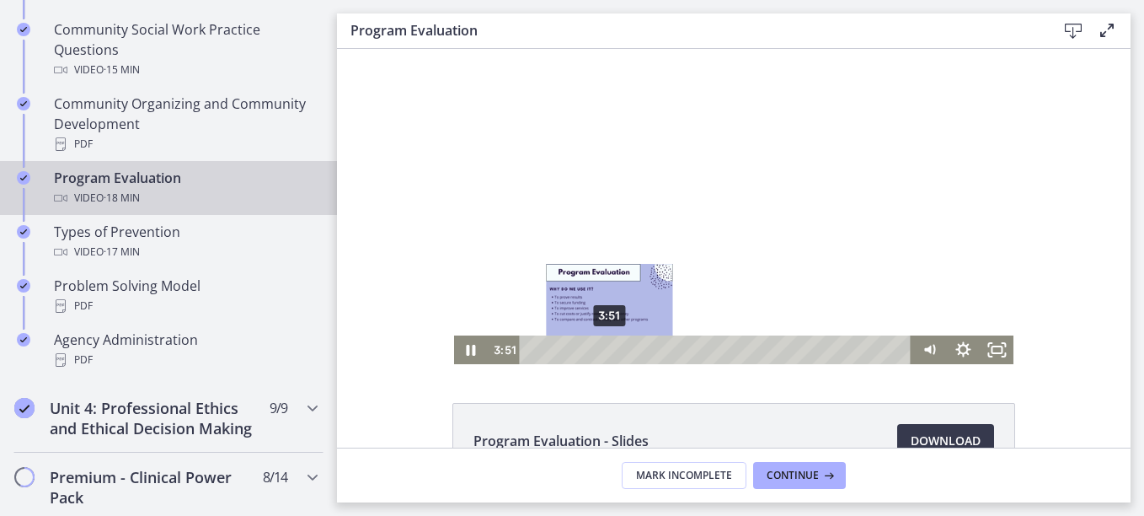
click at [603, 352] on div "3:51" at bounding box center [718, 349] width 372 height 29
click at [616, 354] on div "4:28" at bounding box center [718, 349] width 372 height 29
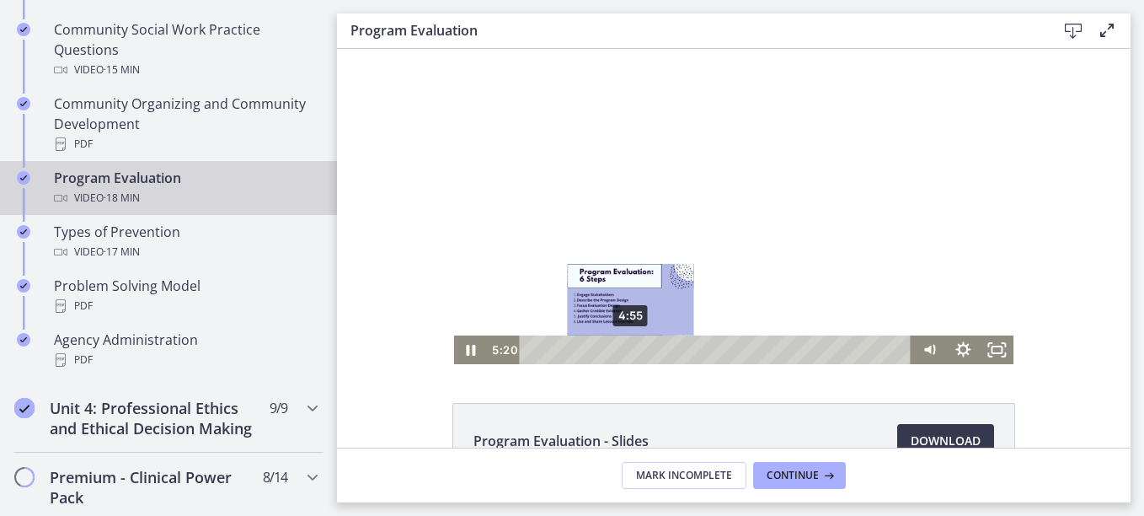
click at [624, 345] on div "4:55" at bounding box center [718, 349] width 372 height 29
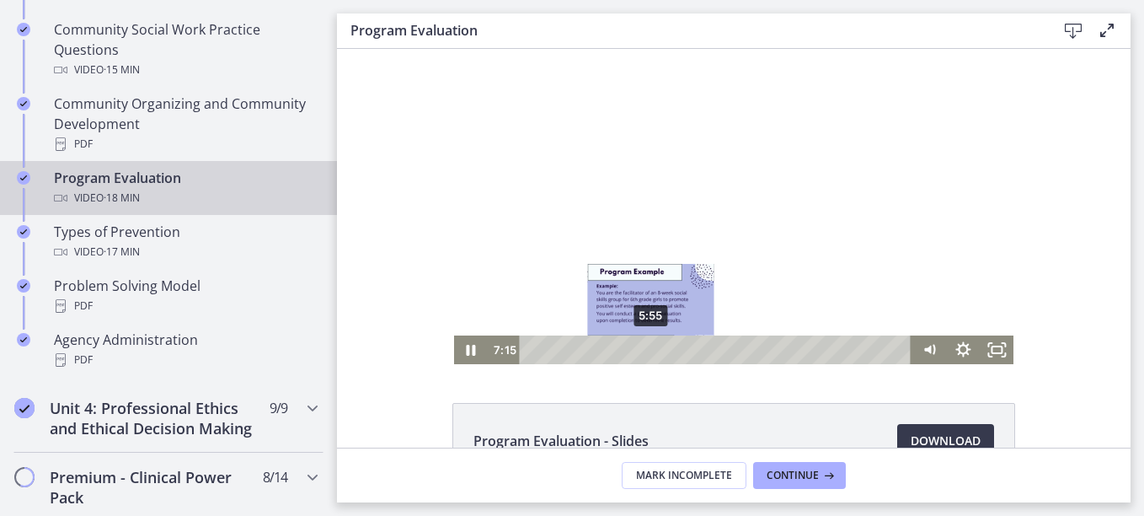
click at [646, 352] on div "5:55" at bounding box center [718, 349] width 372 height 29
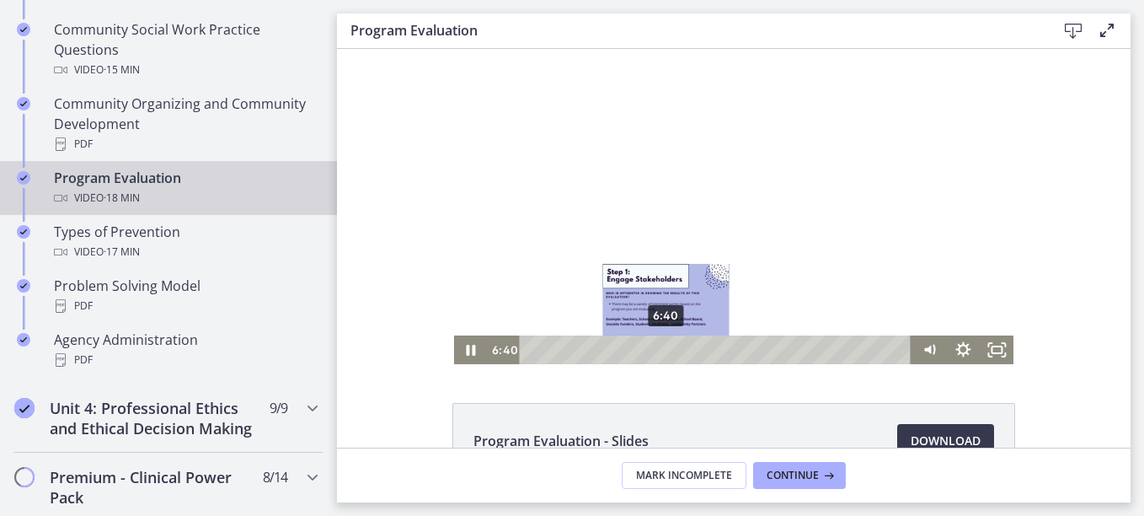
click at [661, 350] on div "6:40" at bounding box center [718, 349] width 372 height 29
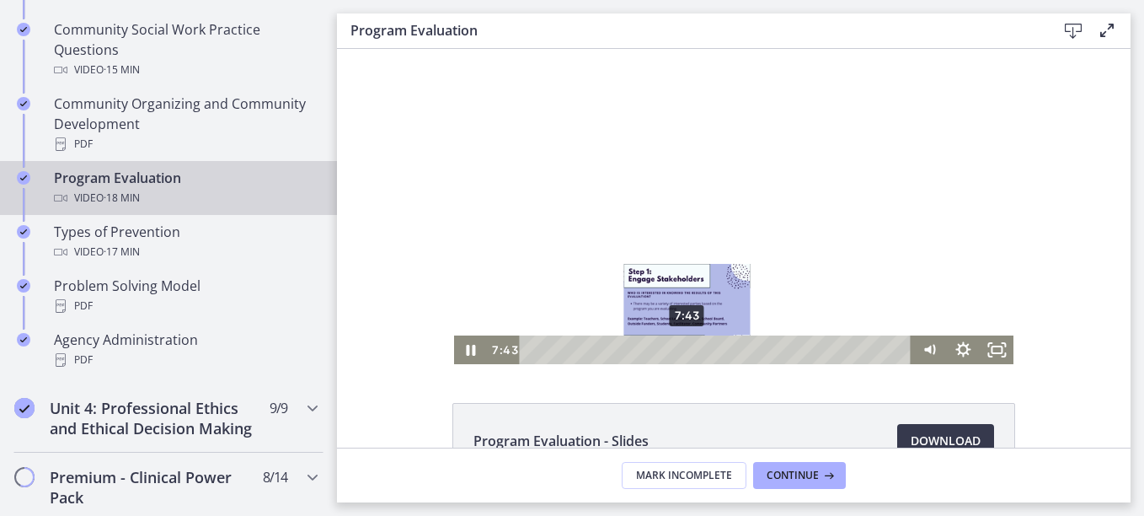
click at [682, 351] on div "7:43" at bounding box center [718, 349] width 372 height 29
click at [696, 352] on div "8:25" at bounding box center [718, 349] width 372 height 29
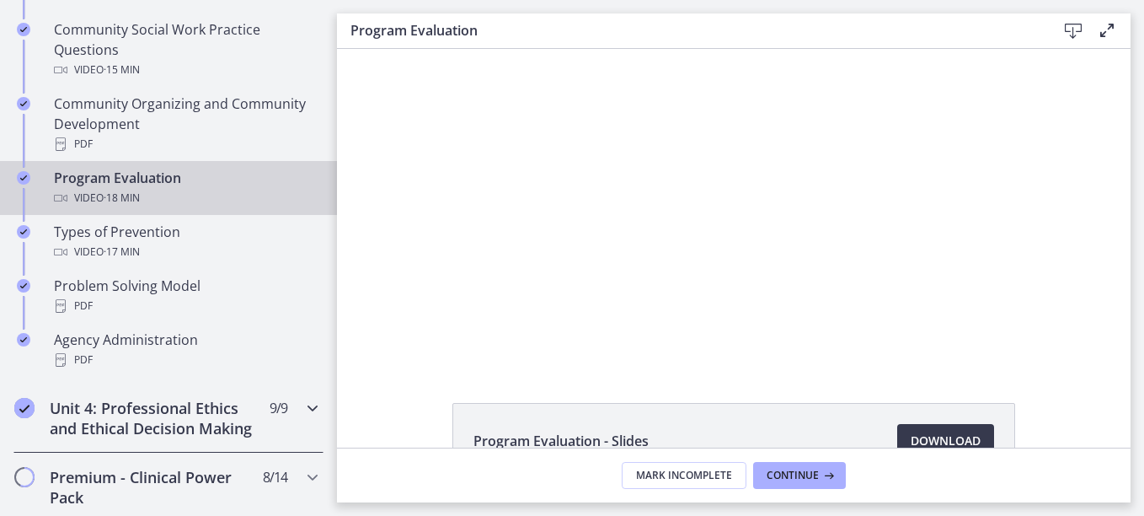
click at [302, 405] on icon "Chapters" at bounding box center [312, 408] width 20 height 20
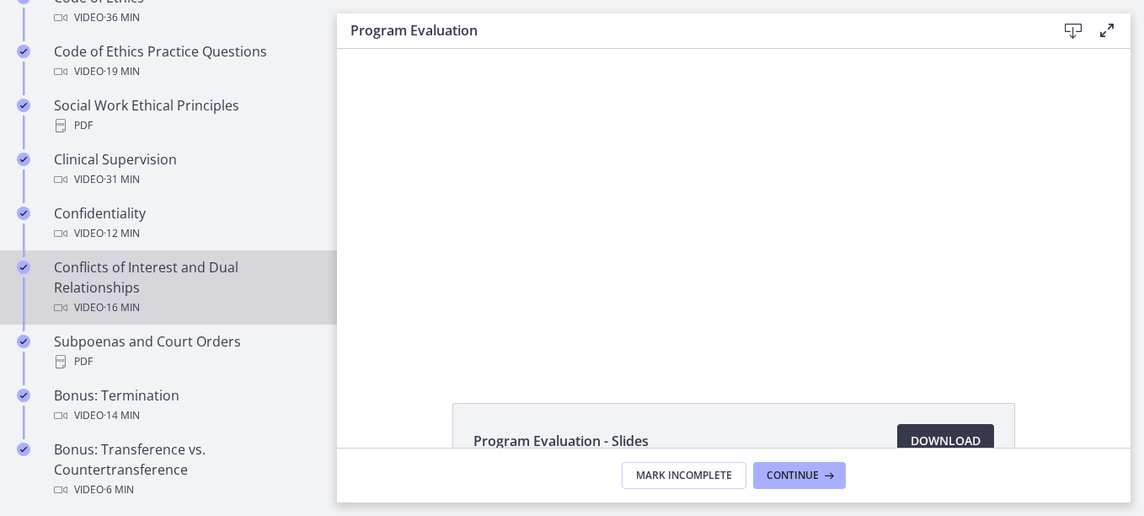
scroll to position [927, 0]
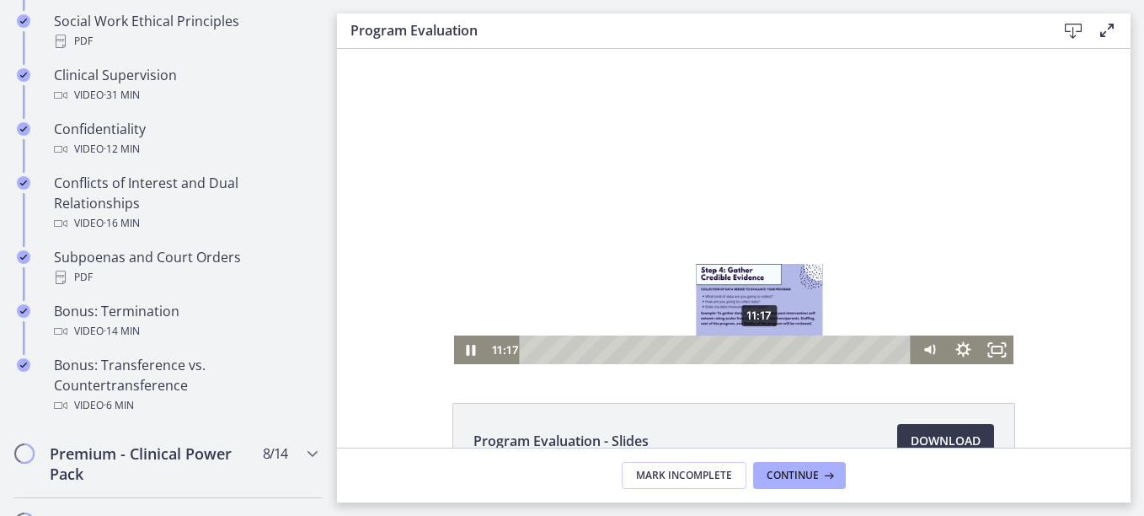
click at [754, 353] on div "11:17" at bounding box center [718, 349] width 372 height 29
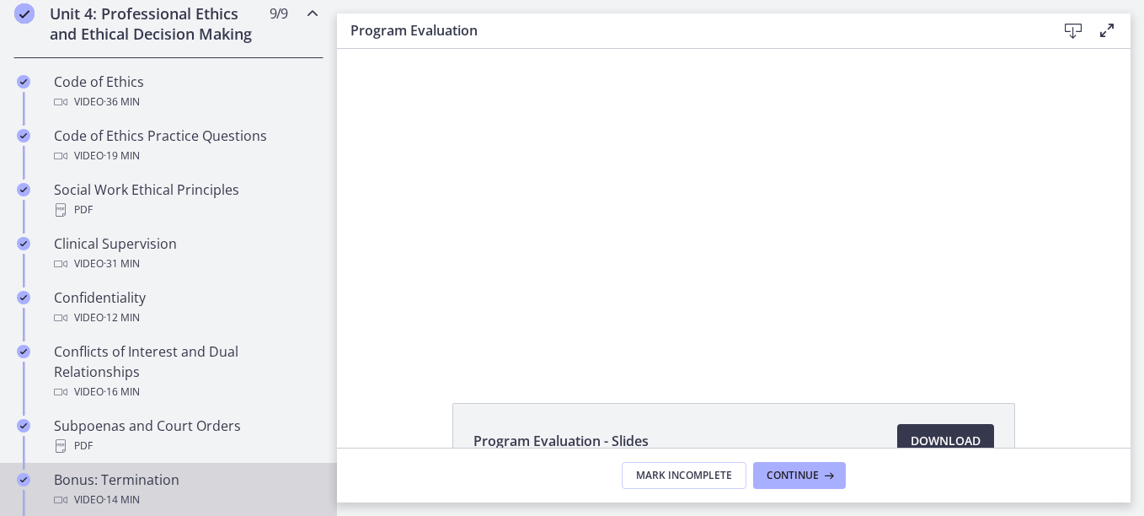
scroll to position [506, 0]
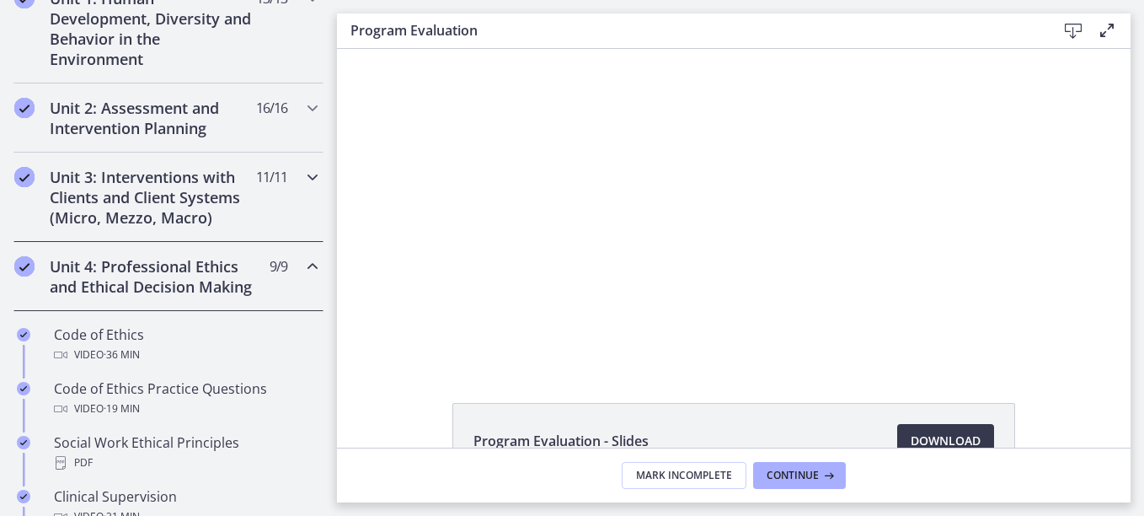
click at [302, 185] on icon "Chapters" at bounding box center [312, 177] width 20 height 20
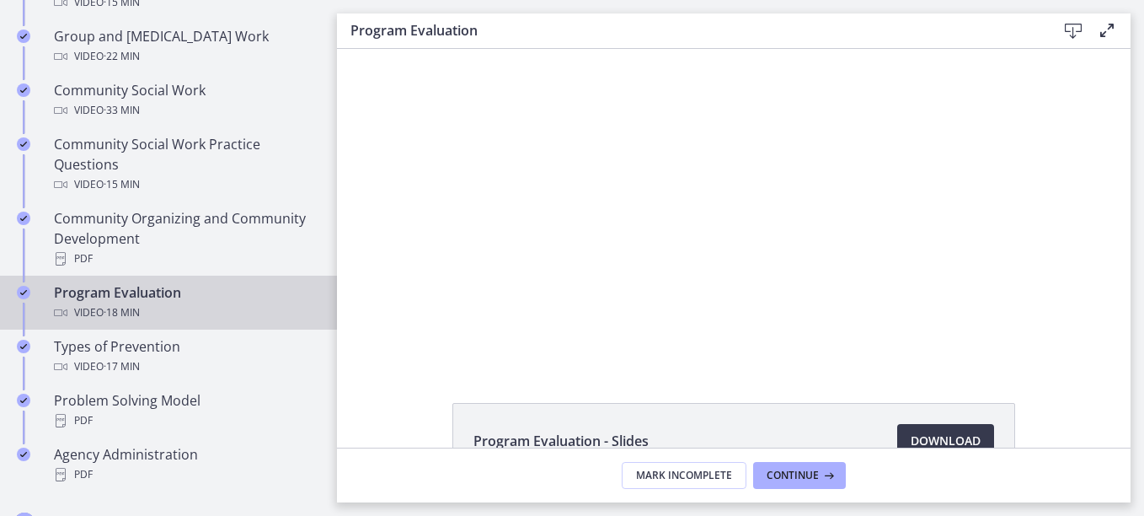
scroll to position [927, 0]
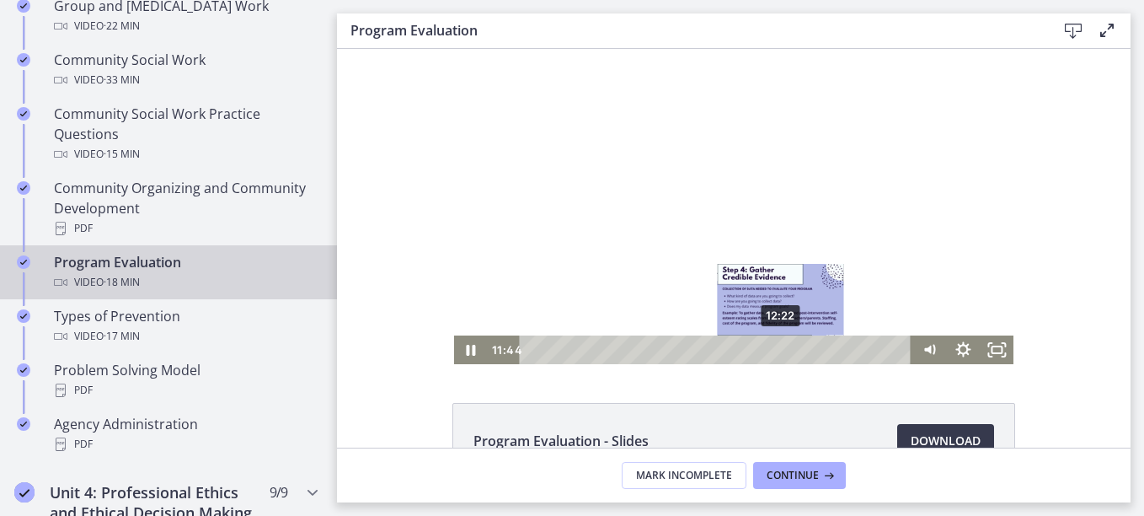
click at [779, 354] on div "12:22" at bounding box center [718, 349] width 372 height 29
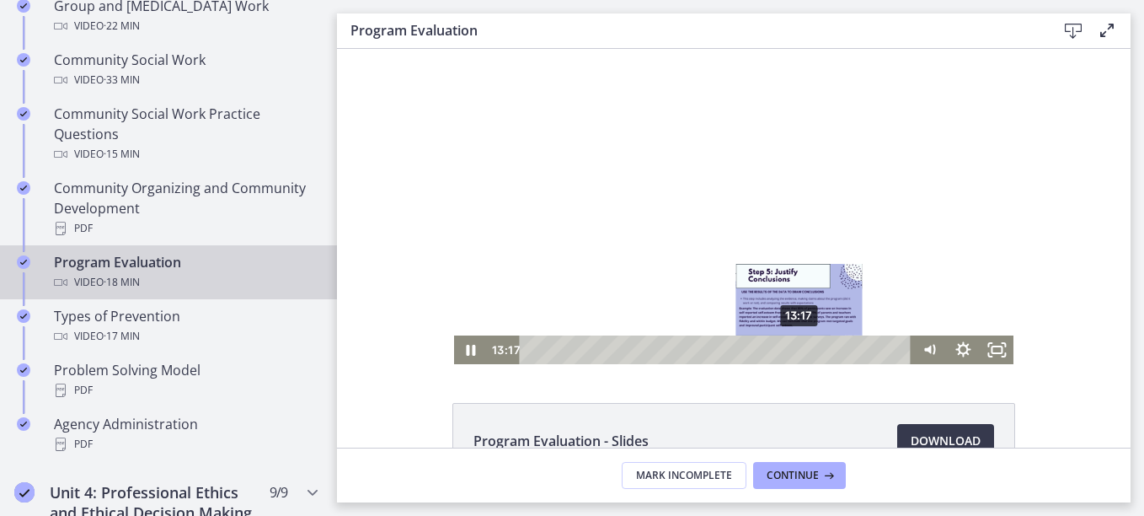
click at [795, 353] on div "13:17" at bounding box center [718, 349] width 372 height 29
click at [808, 345] on div "13:54" at bounding box center [718, 349] width 372 height 29
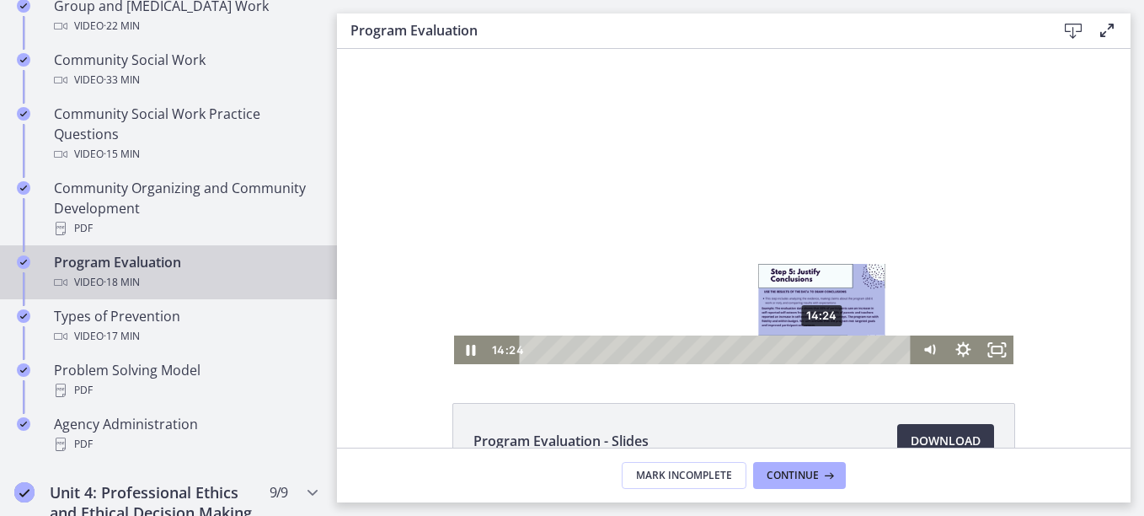
click at [817, 351] on div "14:24" at bounding box center [718, 349] width 372 height 29
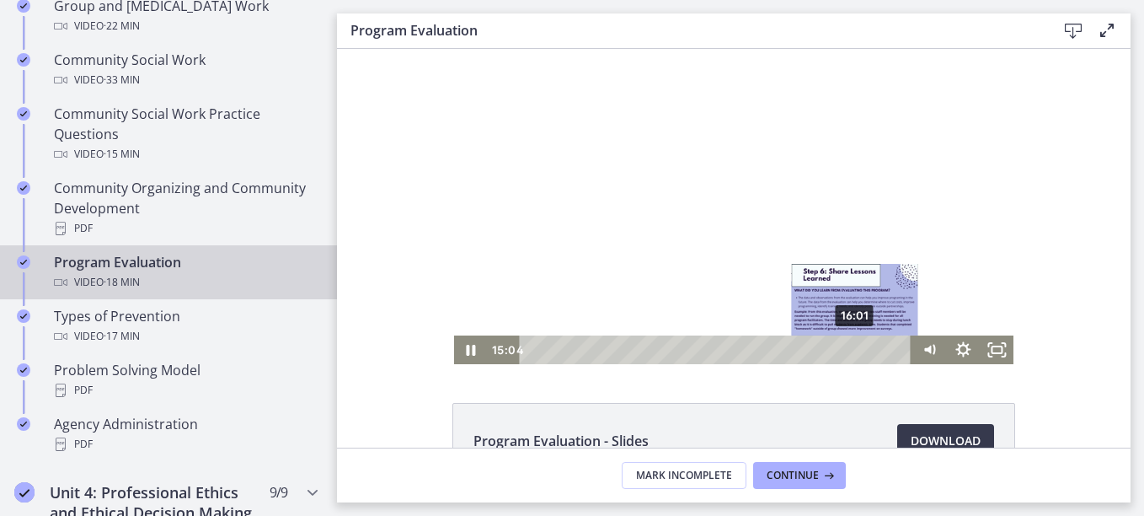
click at [850, 347] on div "16:01" at bounding box center [718, 349] width 372 height 29
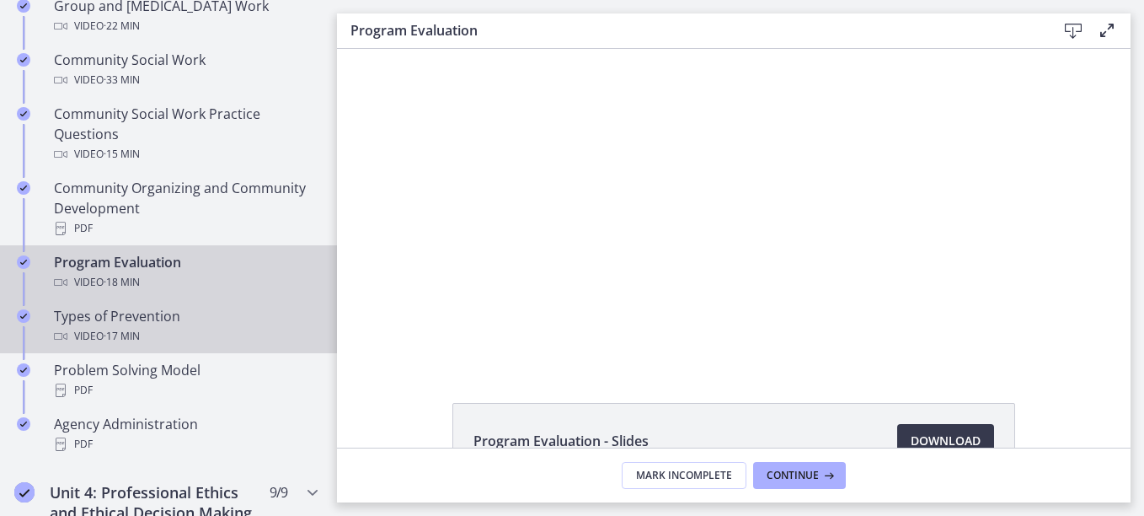
click at [126, 315] on div "Types of Prevention Video · 17 min" at bounding box center [185, 326] width 263 height 40
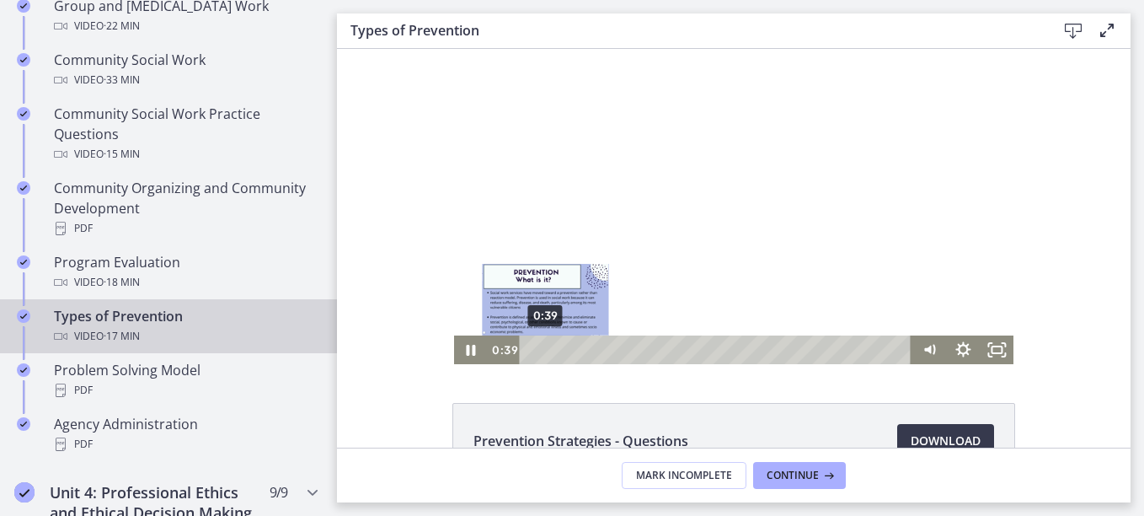
click at [540, 351] on div "0:39" at bounding box center [718, 349] width 372 height 29
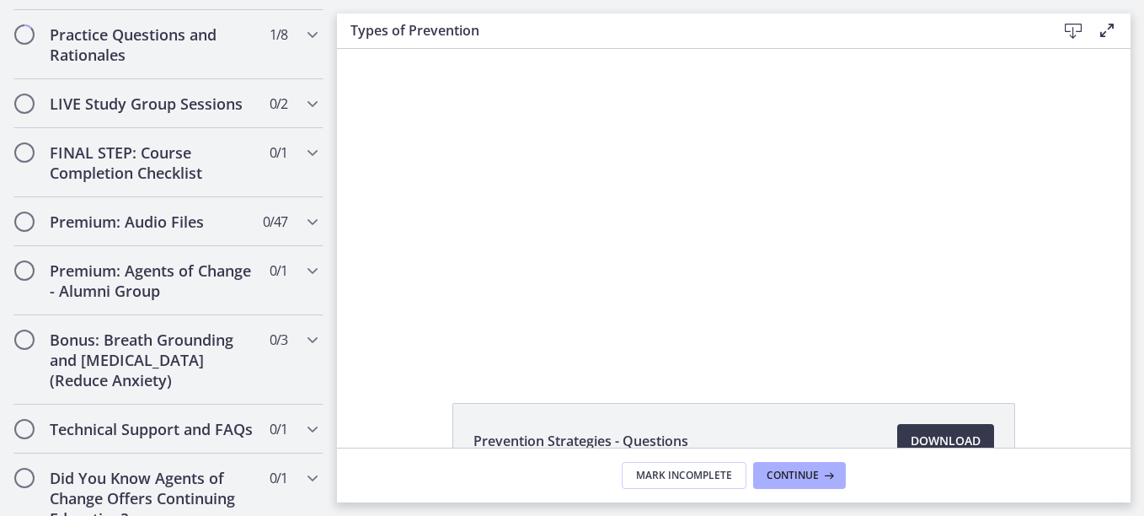
scroll to position [1421, 0]
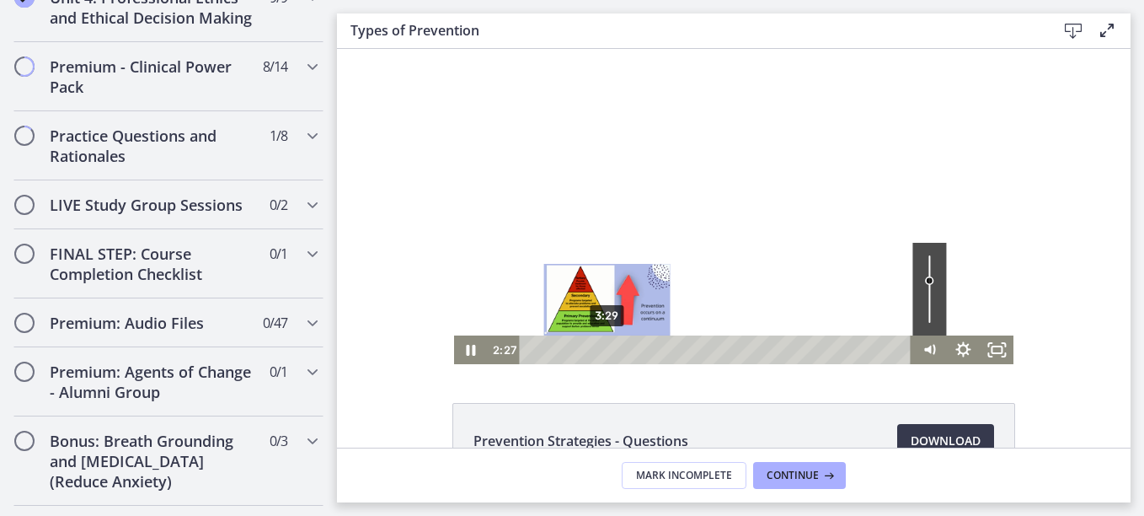
click at [601, 353] on div "3:29" at bounding box center [718, 349] width 372 height 29
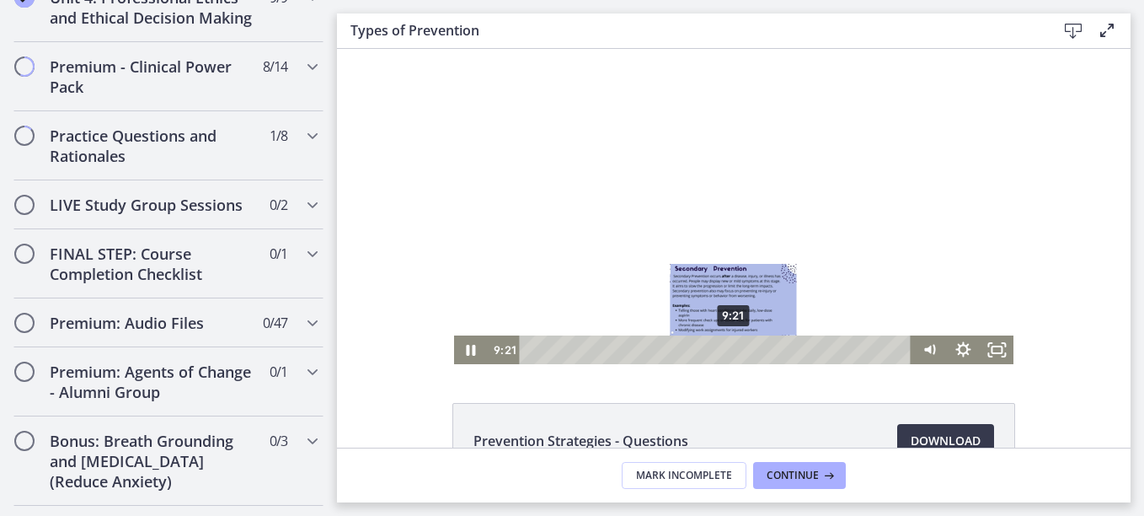
click at [728, 349] on div "9:21" at bounding box center [718, 349] width 372 height 29
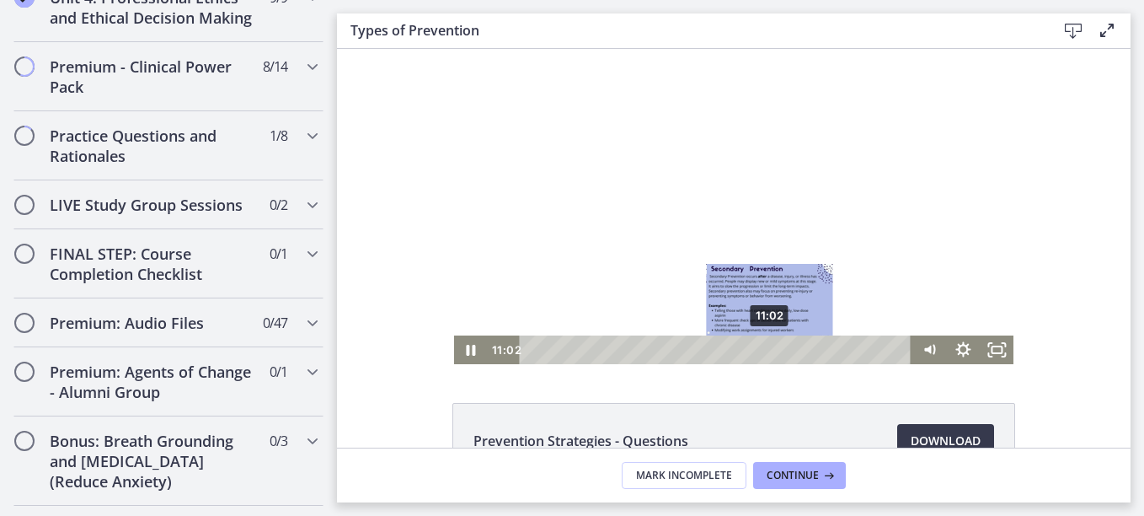
click at [764, 348] on div "11:02" at bounding box center [718, 349] width 372 height 29
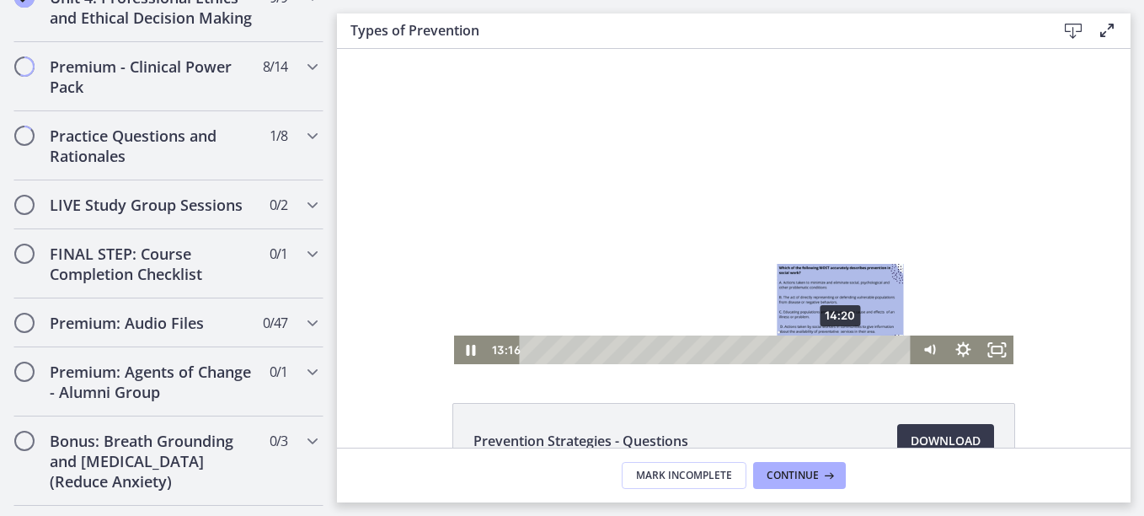
click at [837, 351] on div "14:20" at bounding box center [718, 349] width 372 height 29
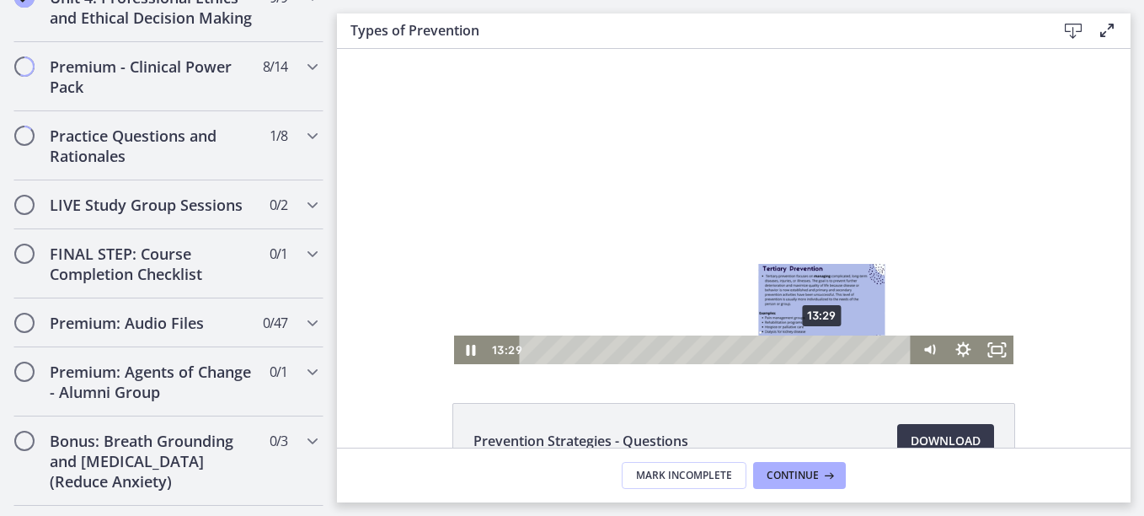
click at [817, 353] on div "13:29" at bounding box center [718, 349] width 372 height 29
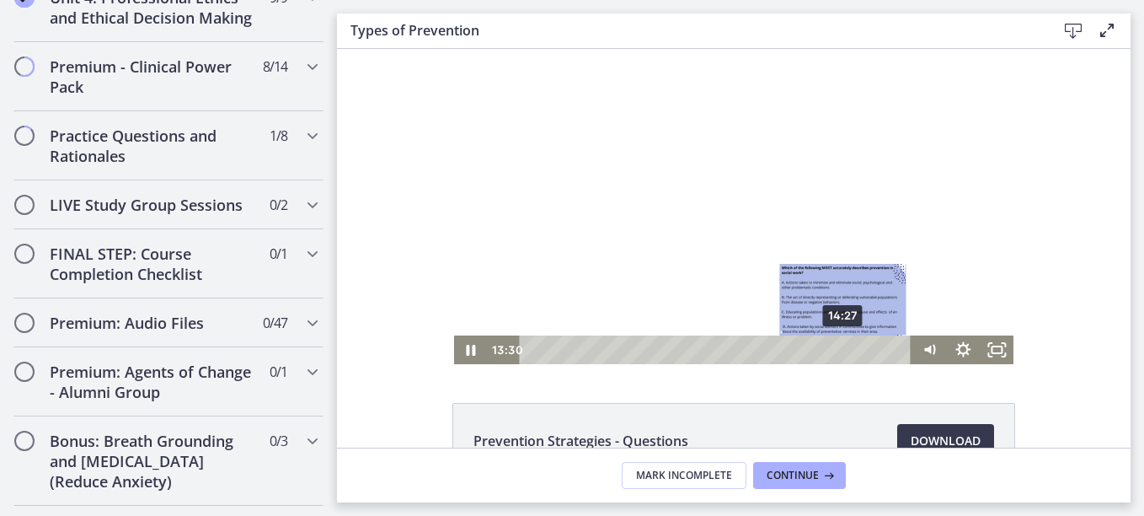
click at [838, 351] on div "14:27" at bounding box center [718, 349] width 372 height 29
click at [860, 347] on div "15:28" at bounding box center [718, 349] width 372 height 29
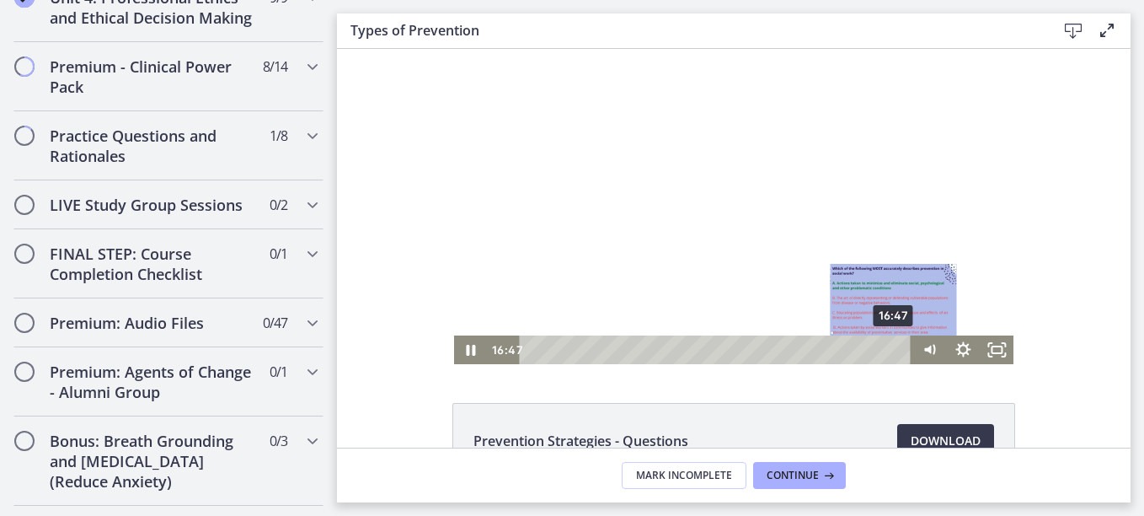
click at [889, 347] on div "16:47" at bounding box center [718, 349] width 372 height 29
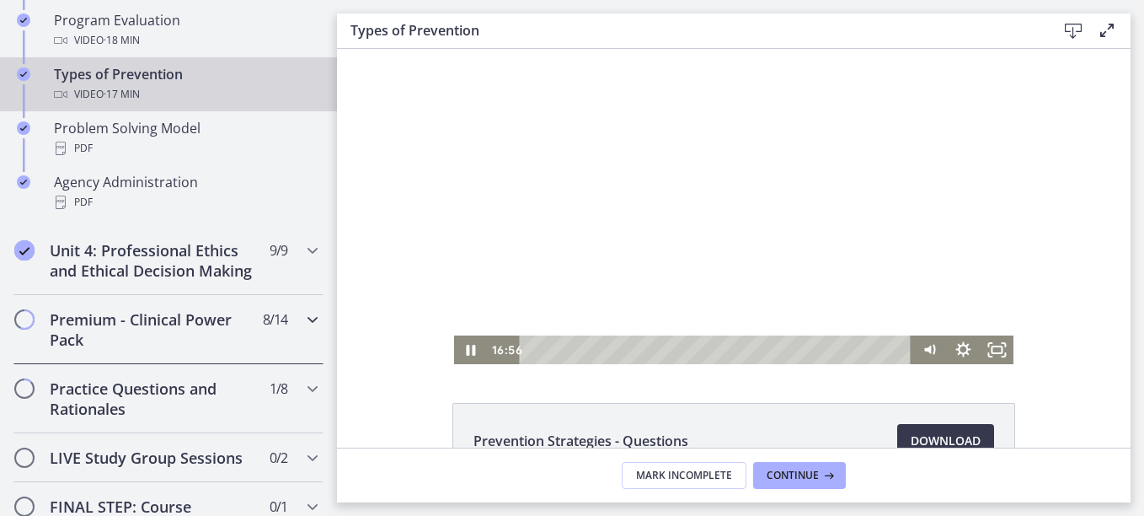
scroll to position [1000, 0]
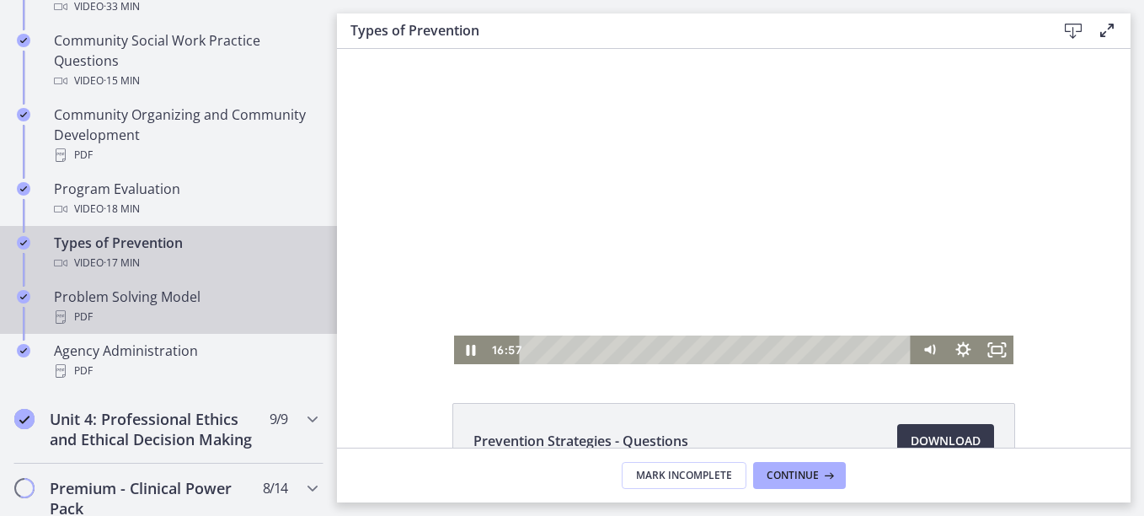
click at [172, 299] on div "Problem Solving Model PDF" at bounding box center [185, 306] width 263 height 40
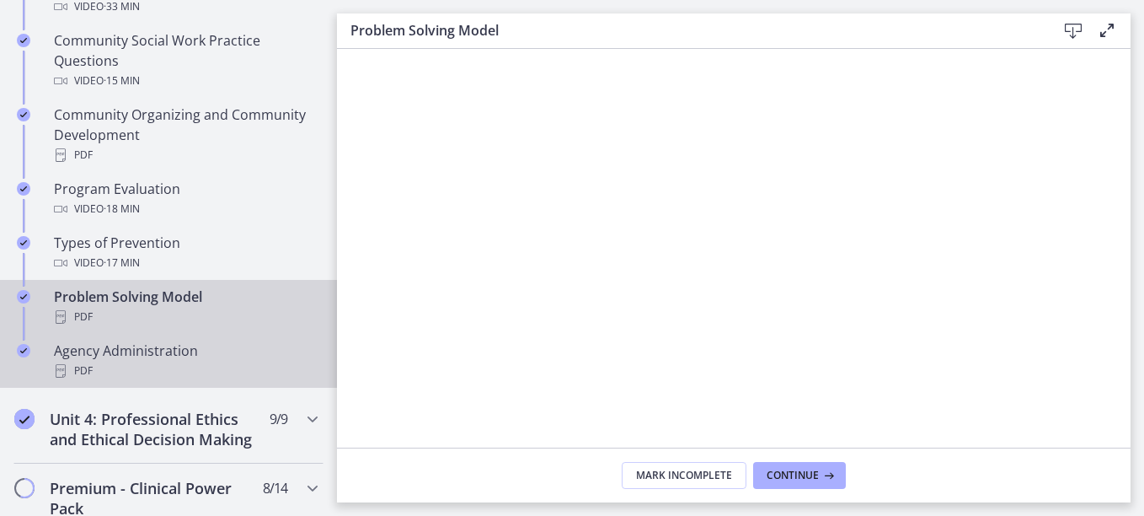
click at [181, 349] on div "Agency Administration PDF" at bounding box center [185, 360] width 263 height 40
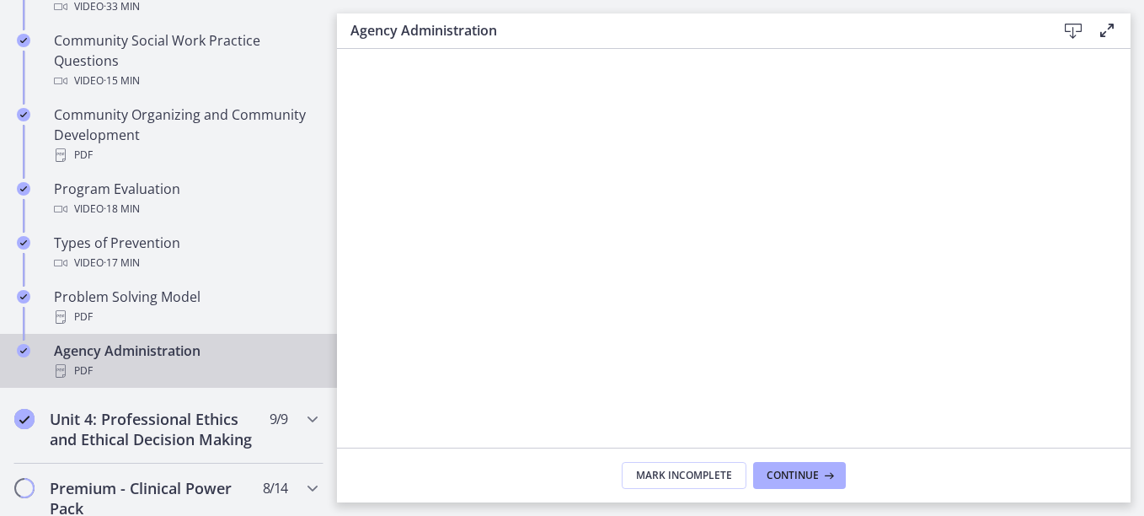
scroll to position [1169, 0]
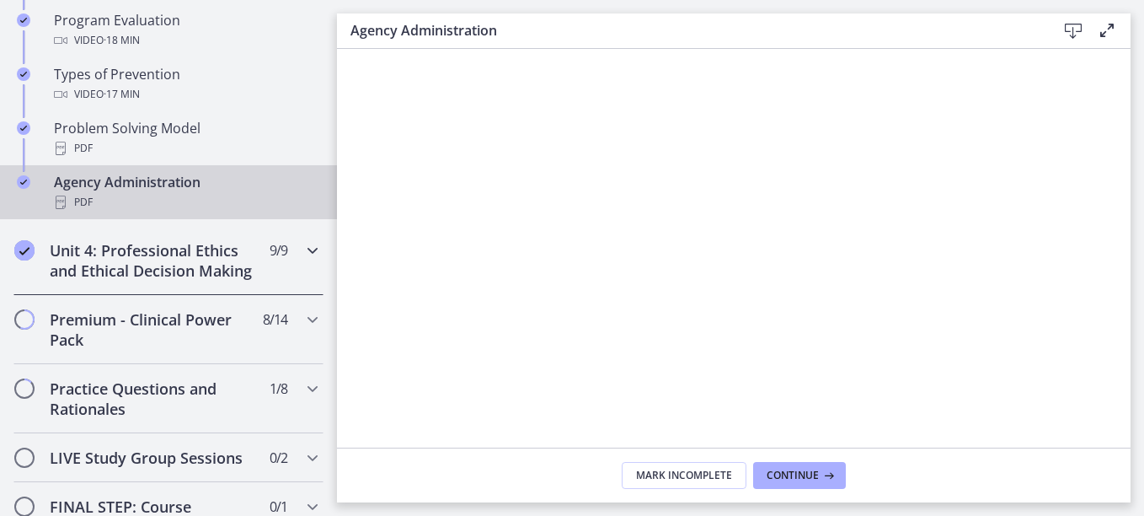
click at [293, 261] on div "Unit 4: Professional Ethics and Ethical Decision Making 9 / 9 Completed" at bounding box center [168, 260] width 310 height 69
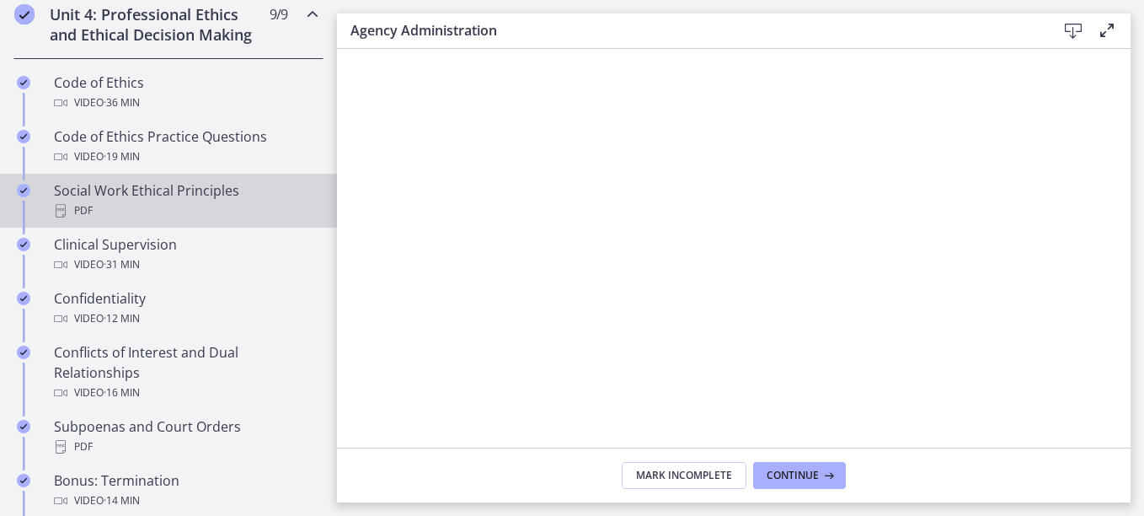
scroll to position [747, 0]
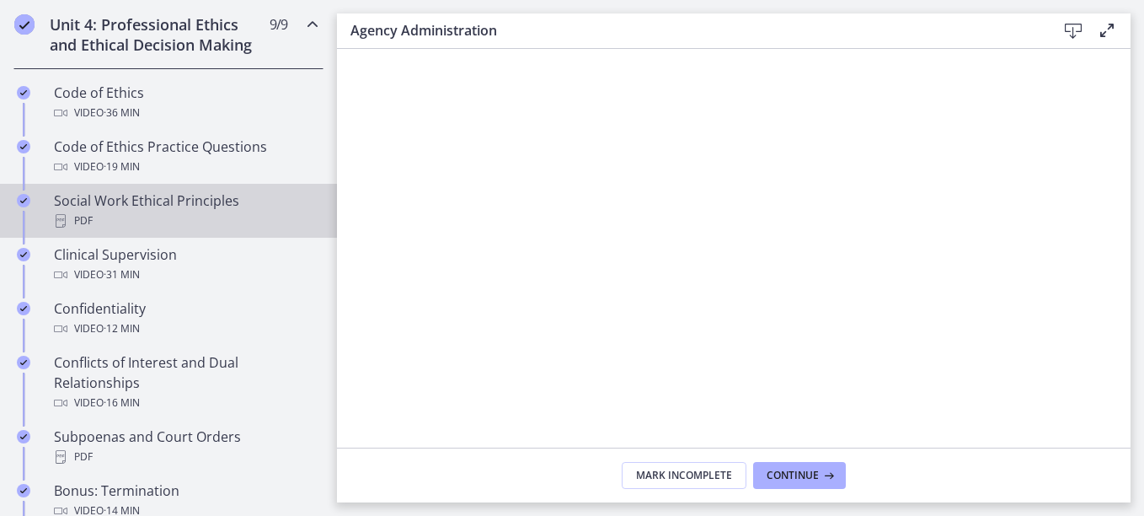
click at [276, 207] on link "Social Work Ethical Principles PDF" at bounding box center [168, 211] width 337 height 54
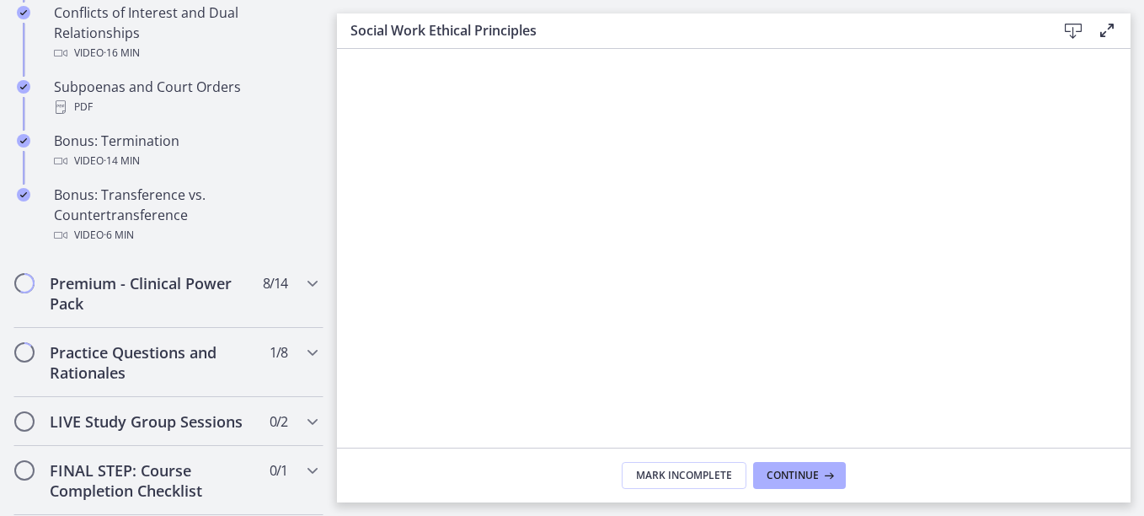
scroll to position [1169, 0]
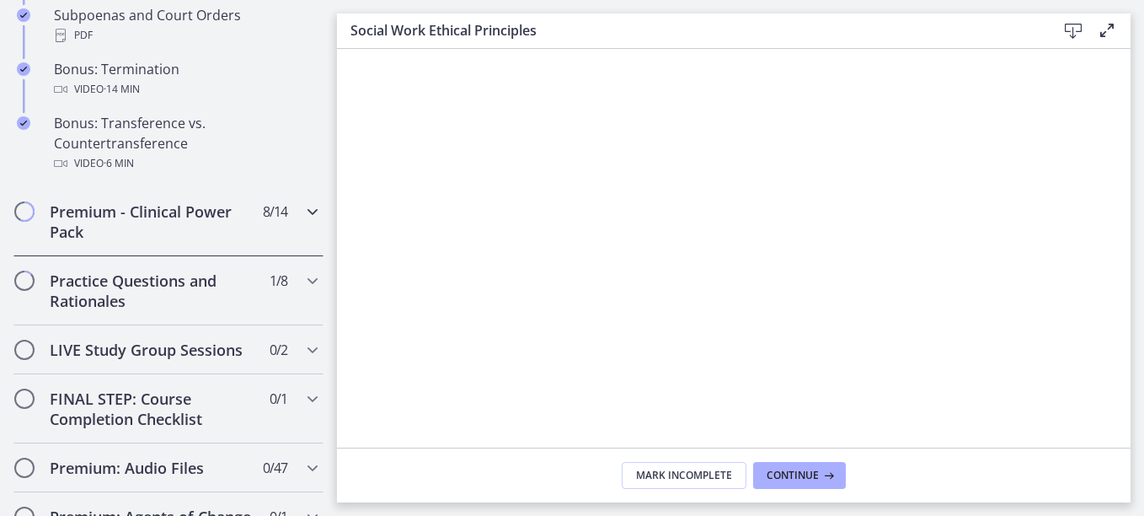
click at [230, 242] on h2 "Premium - Clinical Power Pack" at bounding box center [153, 221] width 206 height 40
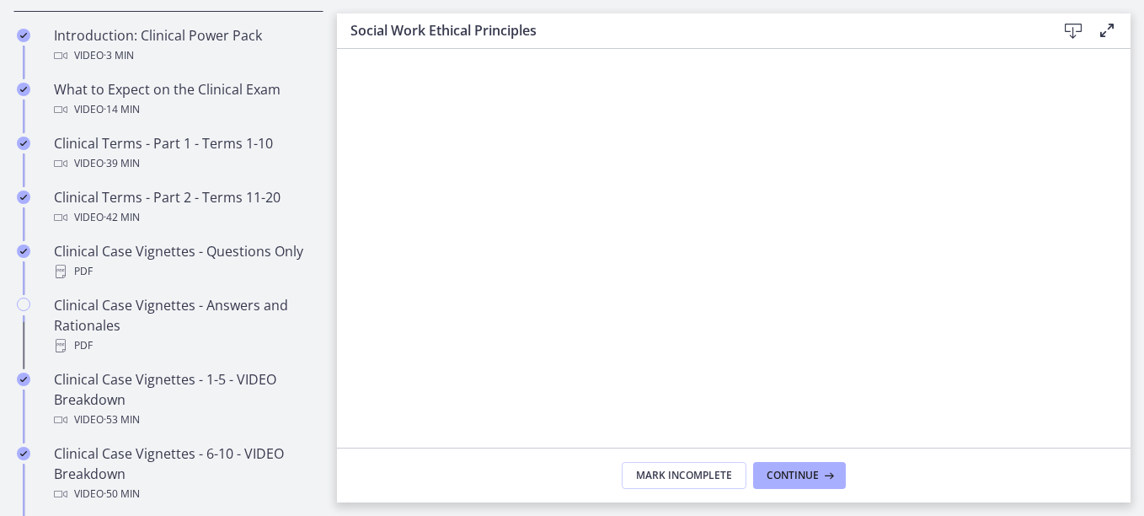
scroll to position [832, 0]
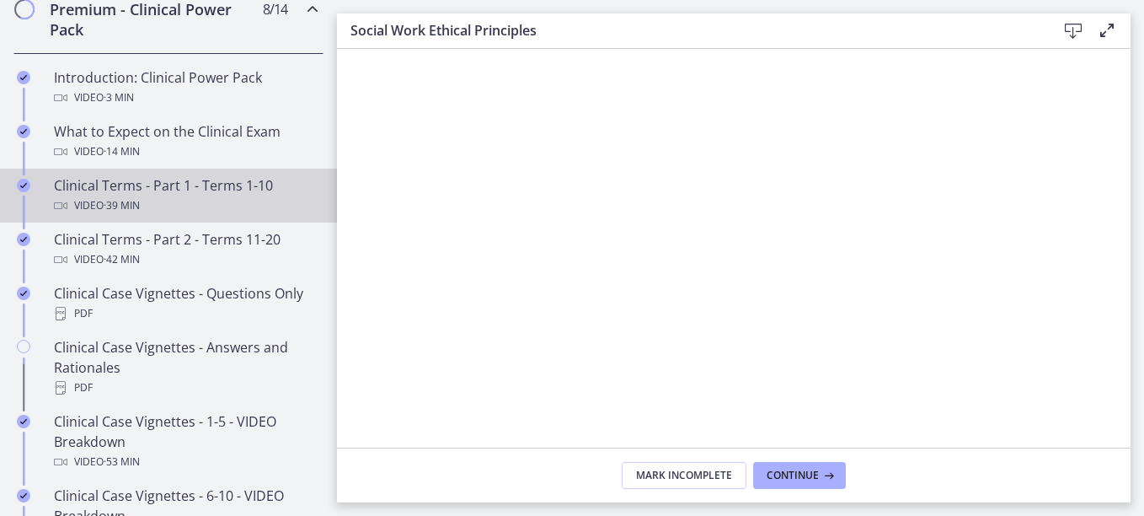
click at [222, 216] on div "Video · 39 min" at bounding box center [185, 205] width 263 height 20
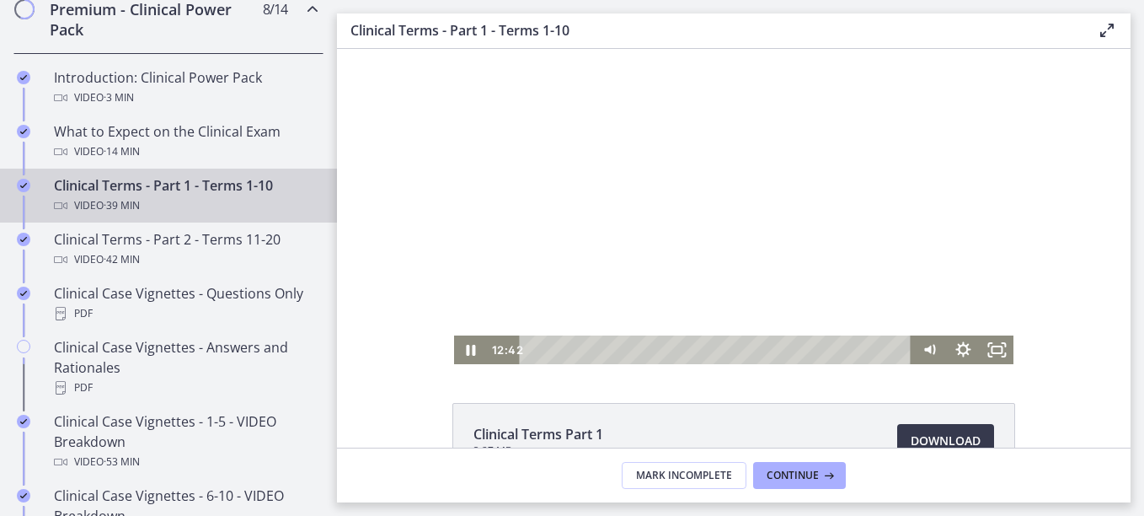
click at [546, 351] on div "Playbar" at bounding box center [718, 349] width 372 height 29
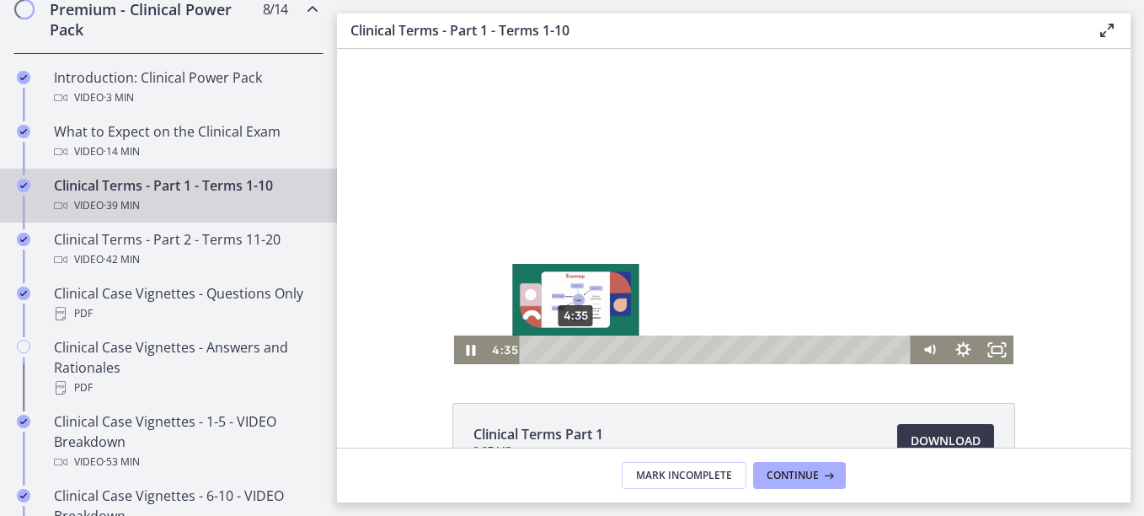
click at [570, 348] on div "4:35" at bounding box center [718, 349] width 372 height 29
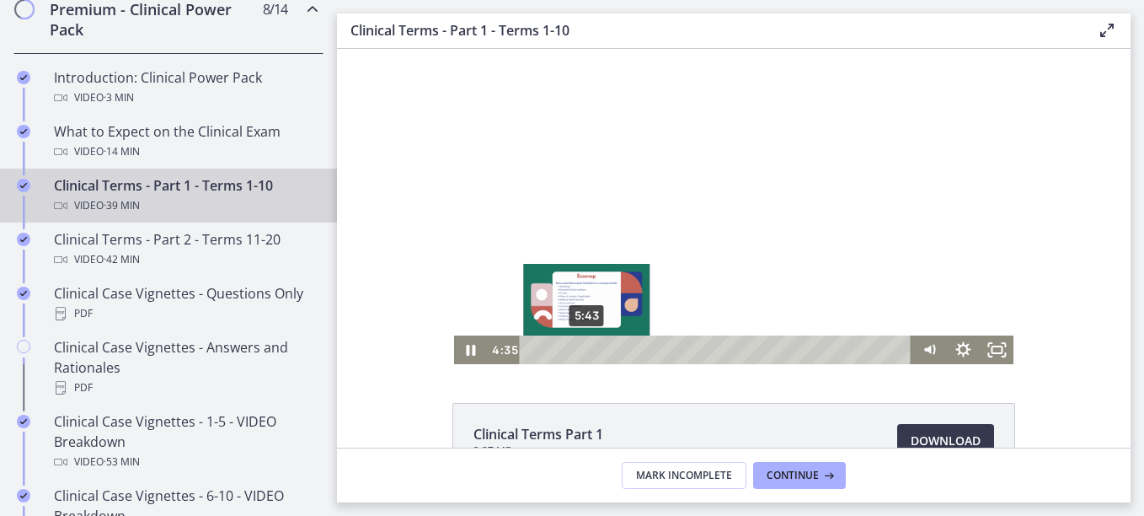
click at [586, 348] on div "5:43" at bounding box center [718, 349] width 372 height 29
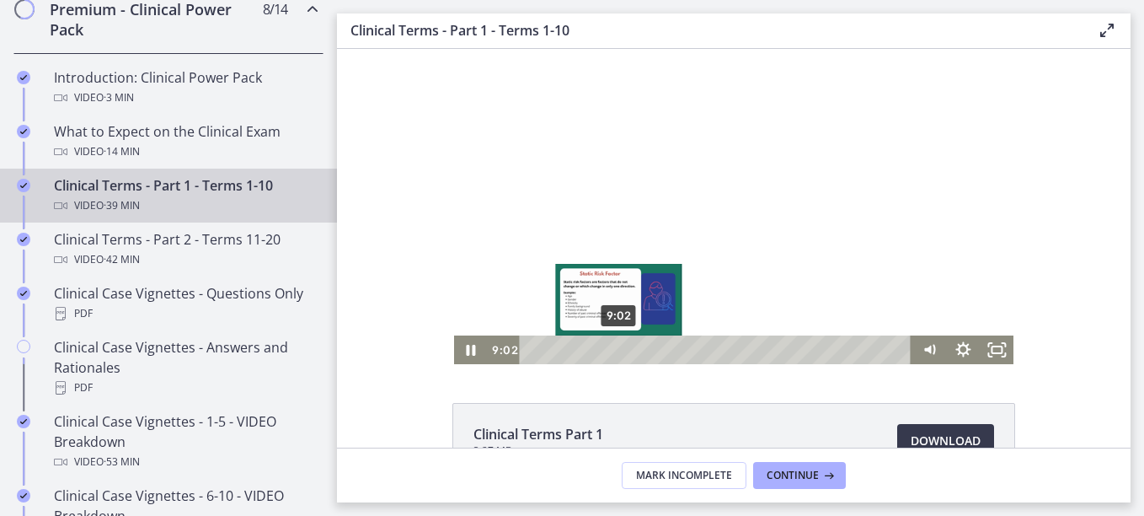
click at [613, 352] on div "9:02" at bounding box center [718, 349] width 372 height 29
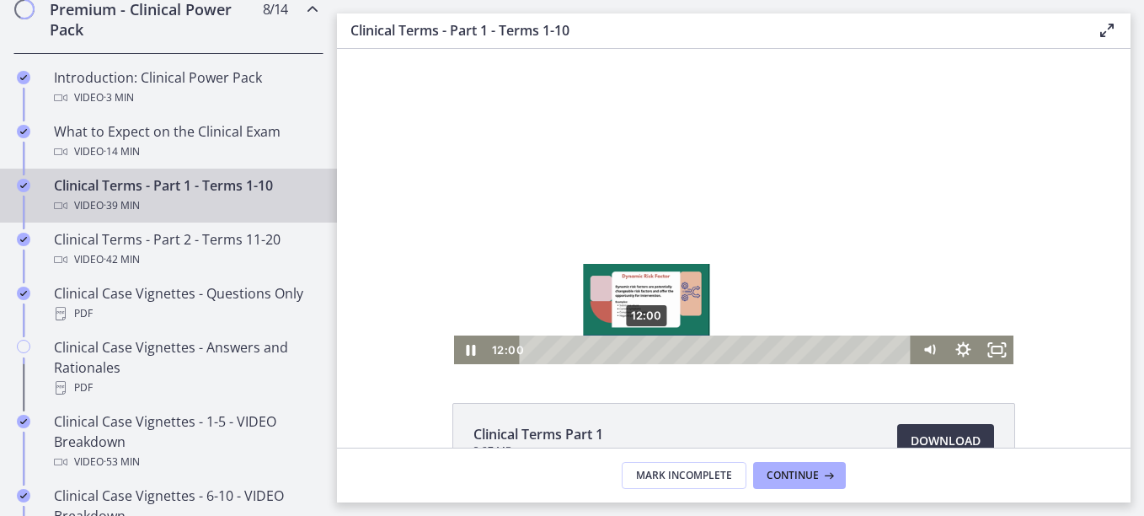
click at [641, 351] on div "12:00" at bounding box center [718, 349] width 372 height 29
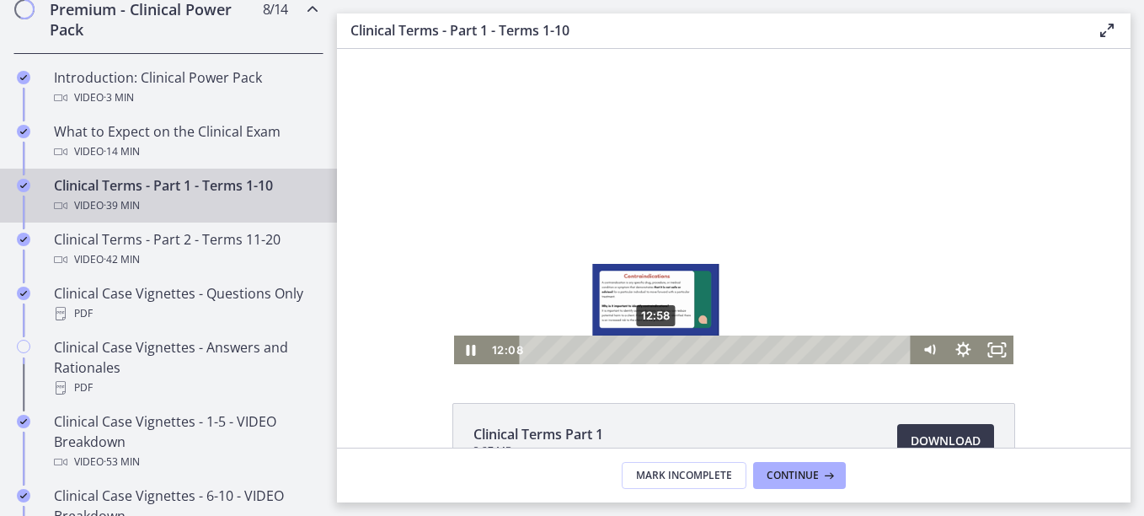
click at [653, 353] on div "12:58" at bounding box center [718, 349] width 372 height 29
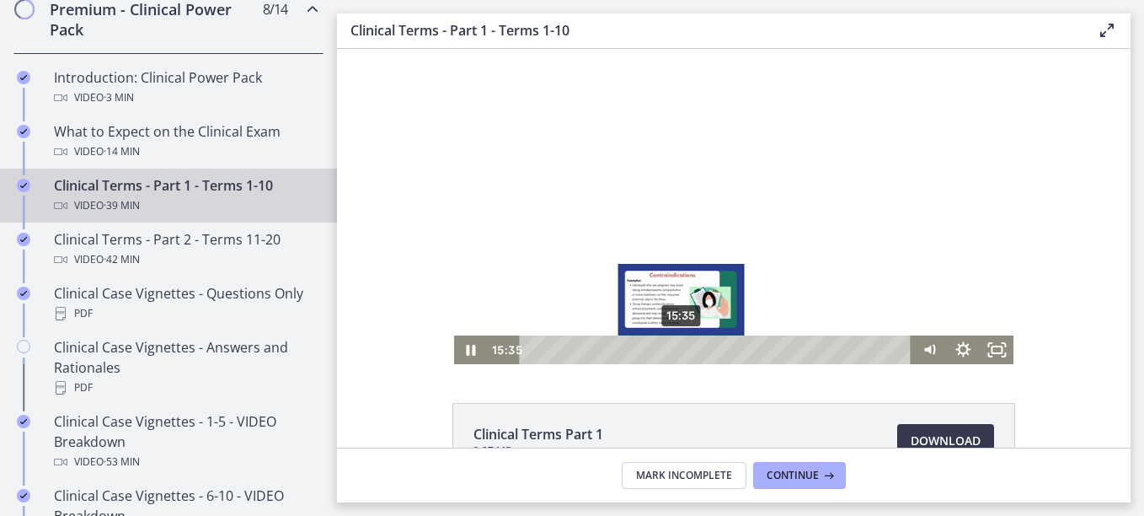
click at [676, 347] on div "15:35" at bounding box center [718, 349] width 372 height 29
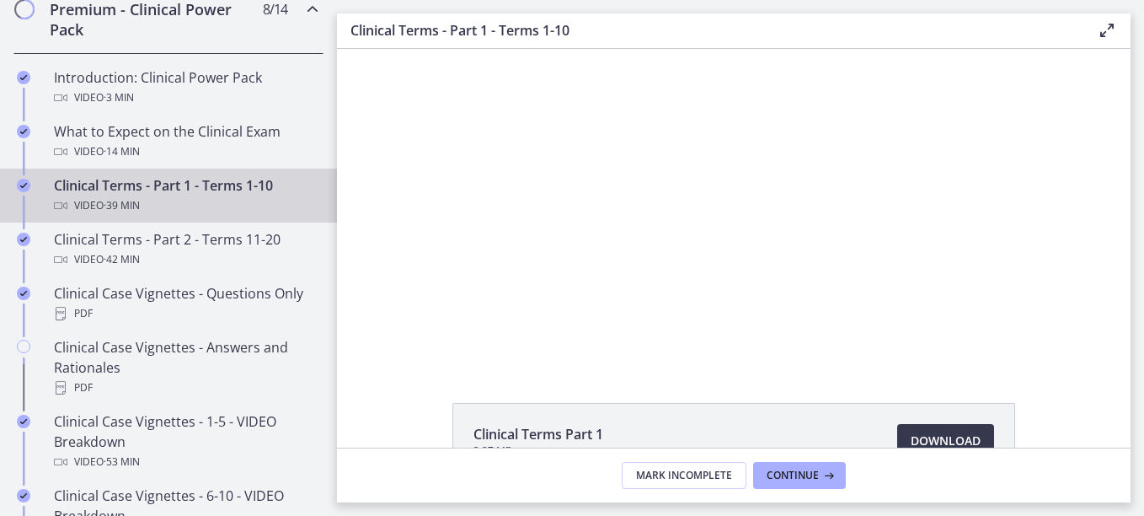
click at [741, 367] on div "Clinical Terms Part 1 3.27 MB Download Opens in a new window" at bounding box center [734, 248] width 794 height 399
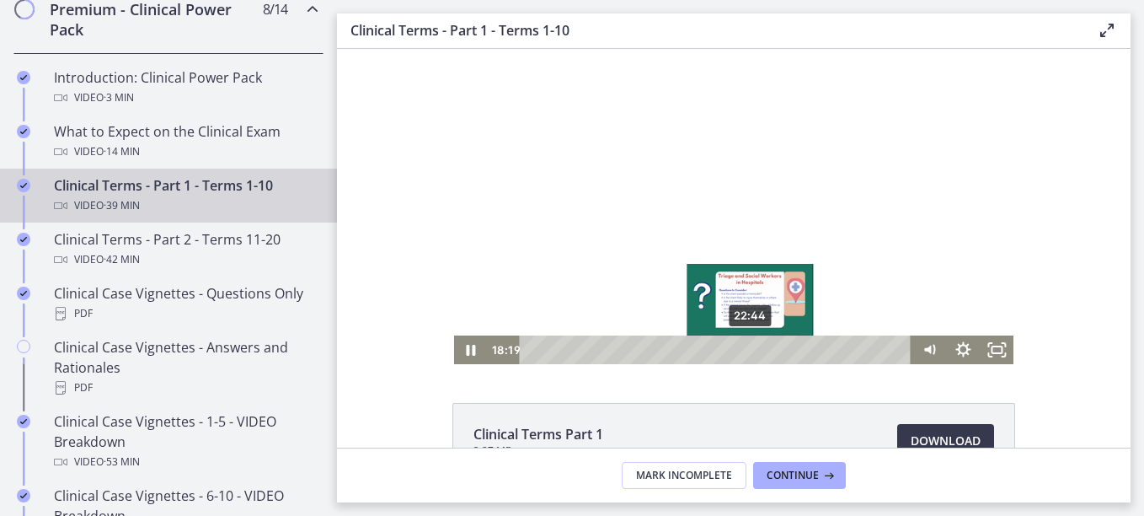
click at [745, 345] on div "22:44" at bounding box center [718, 349] width 372 height 29
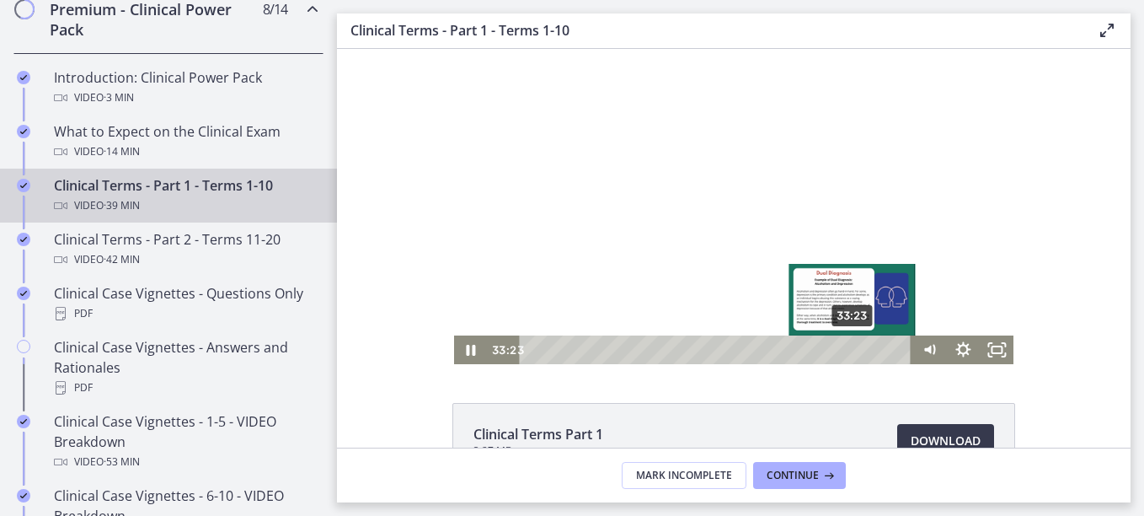
click at [848, 350] on div "33:23" at bounding box center [718, 349] width 372 height 29
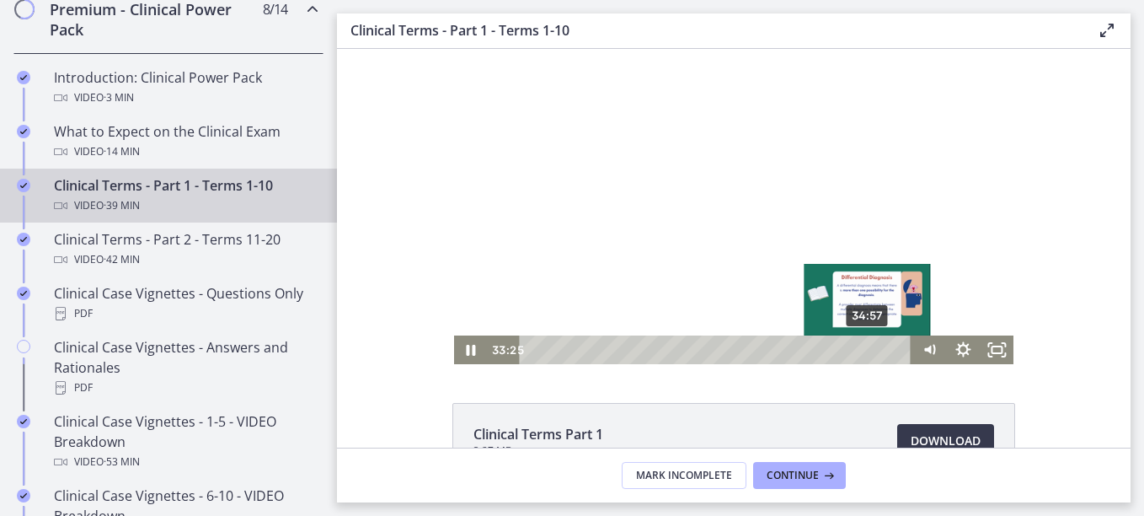
click at [865, 351] on div "34:57" at bounding box center [718, 349] width 372 height 29
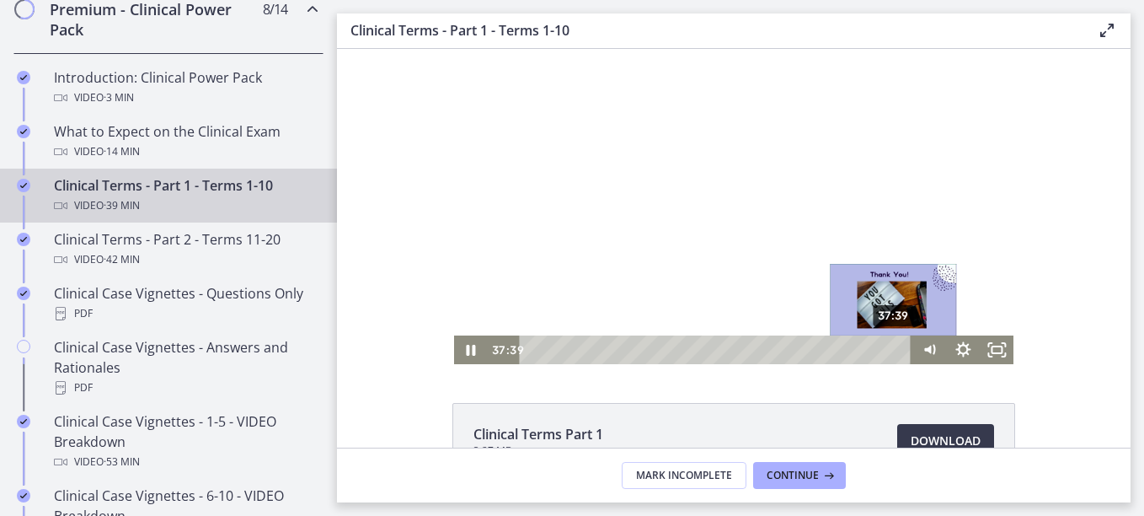
click at [889, 353] on div "37:39" at bounding box center [718, 349] width 372 height 29
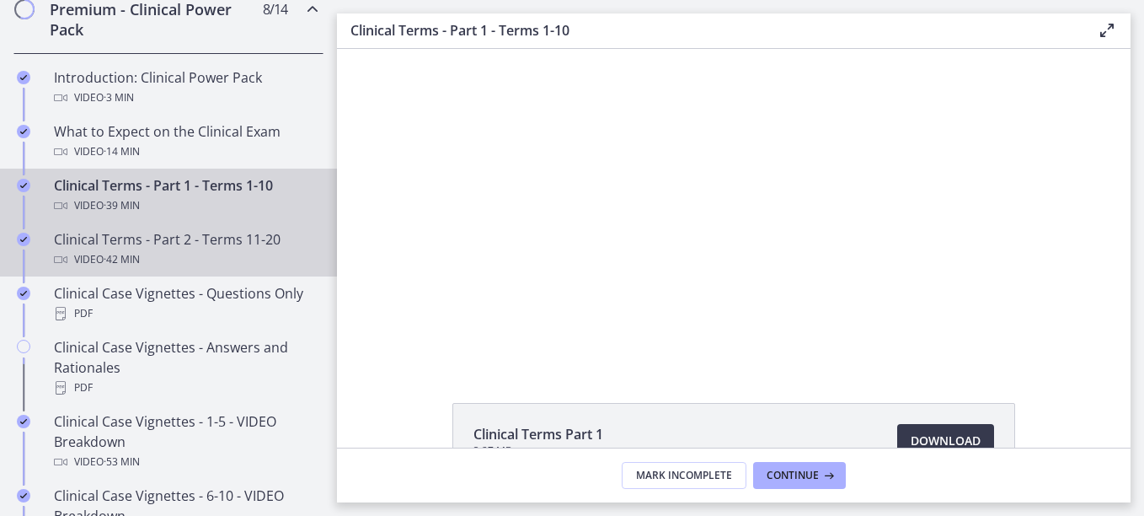
click at [166, 270] on div "Video · 42 min" at bounding box center [185, 259] width 263 height 20
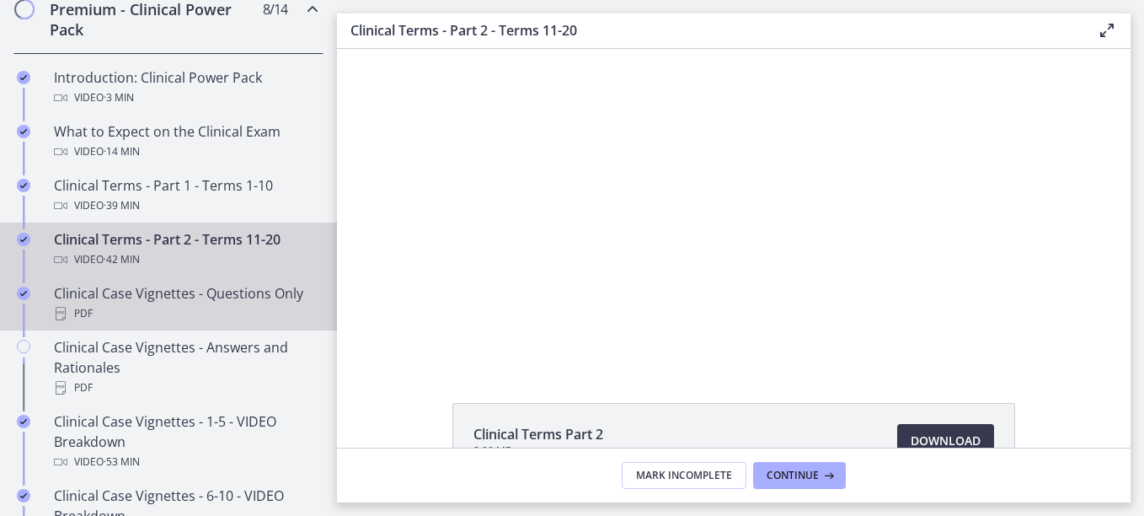
scroll to position [916, 0]
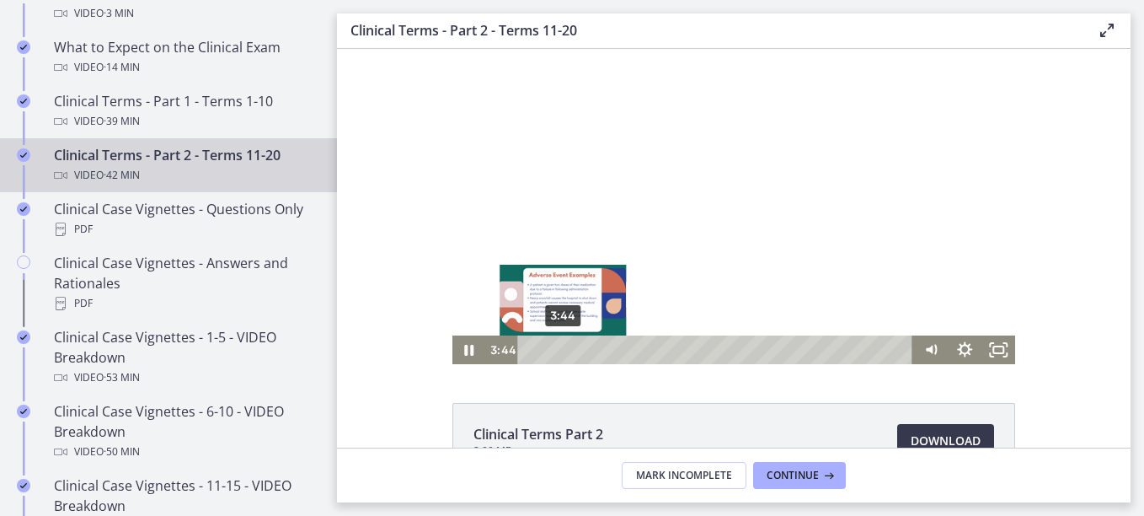
click at [557, 351] on div "3:44" at bounding box center [718, 349] width 376 height 29
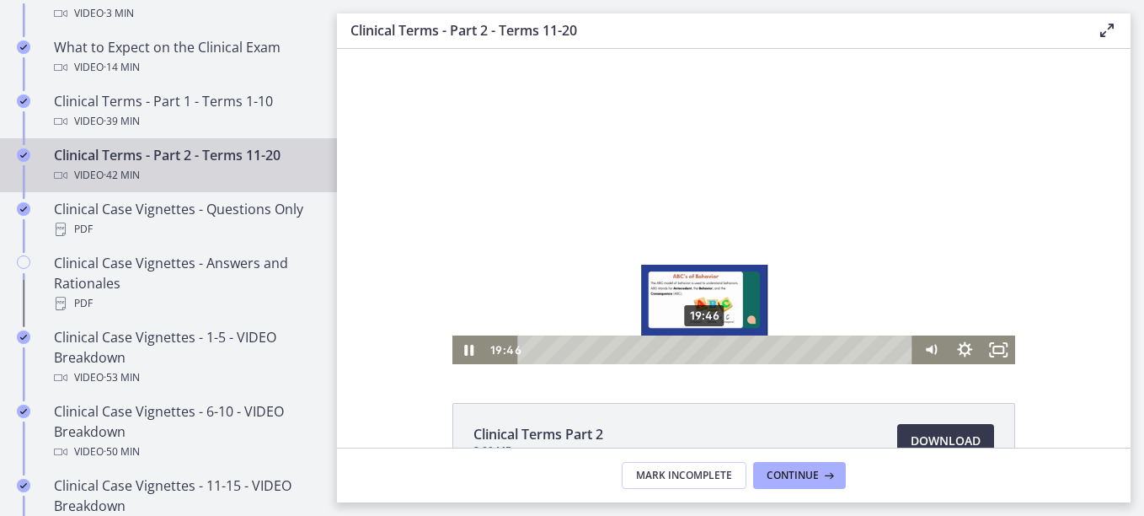
click at [699, 354] on div "19:46" at bounding box center [718, 349] width 376 height 29
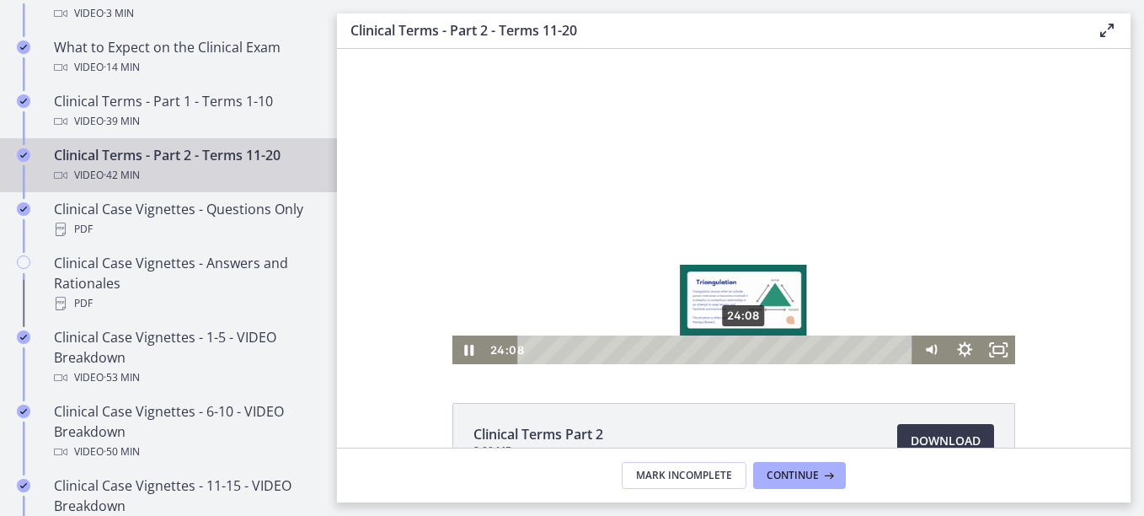
click at [738, 351] on div "24:08" at bounding box center [718, 349] width 376 height 29
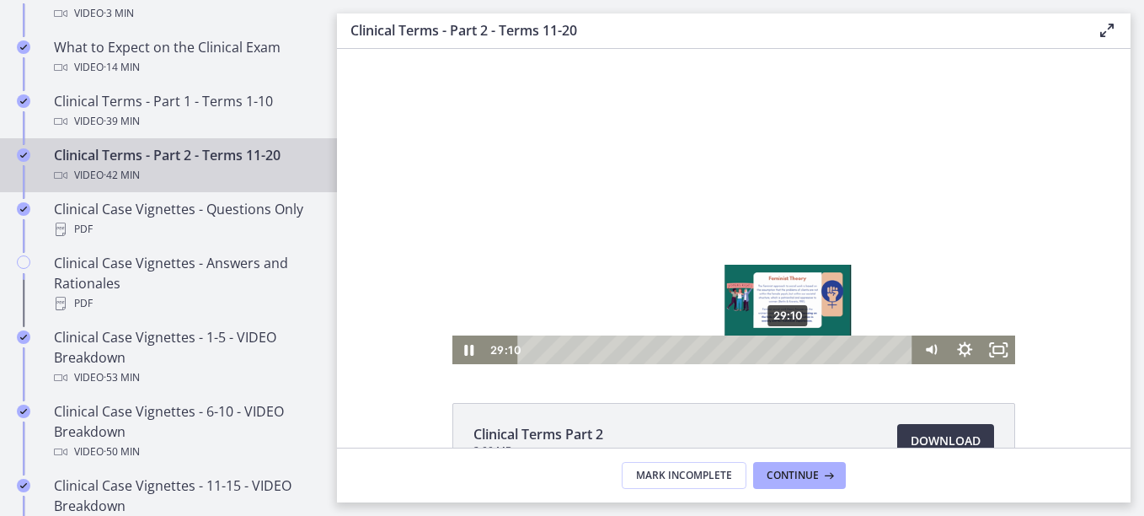
click at [783, 351] on div "29:10" at bounding box center [718, 349] width 376 height 29
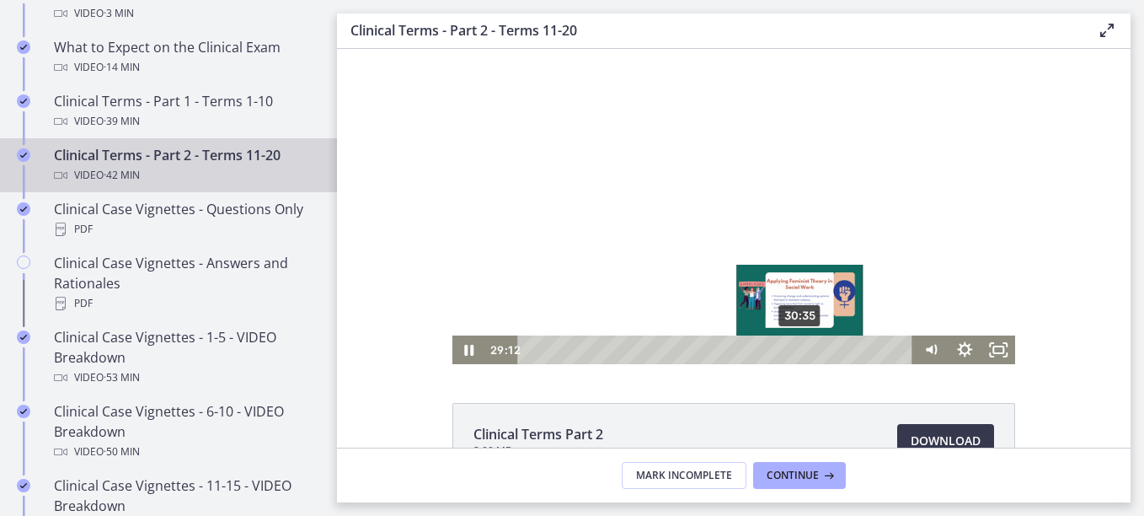
click at [797, 351] on div "30:35" at bounding box center [718, 349] width 376 height 29
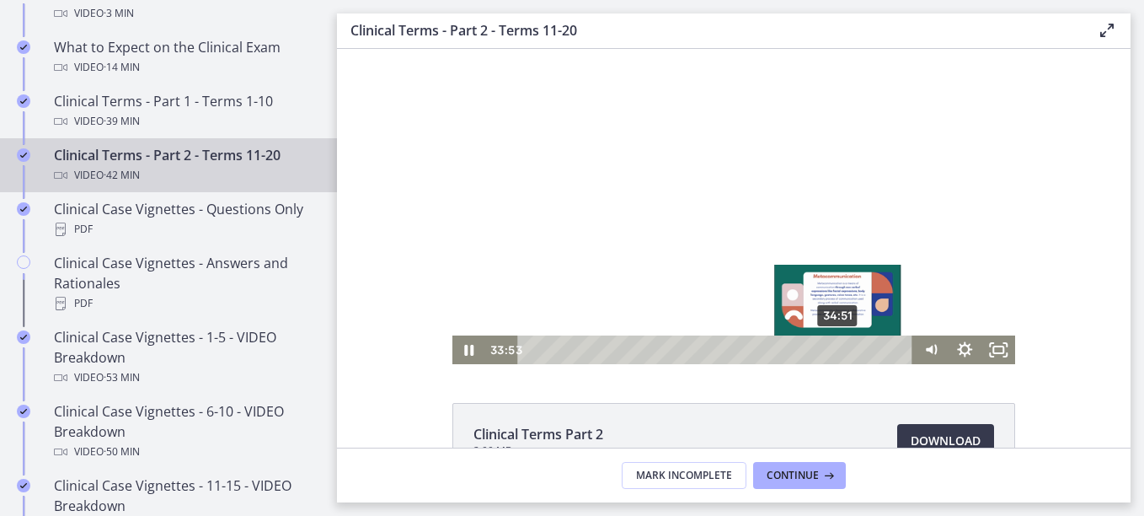
click at [833, 351] on div "34:51" at bounding box center [718, 349] width 376 height 29
click at [827, 352] on div "Playbar" at bounding box center [831, 349] width 9 height 9
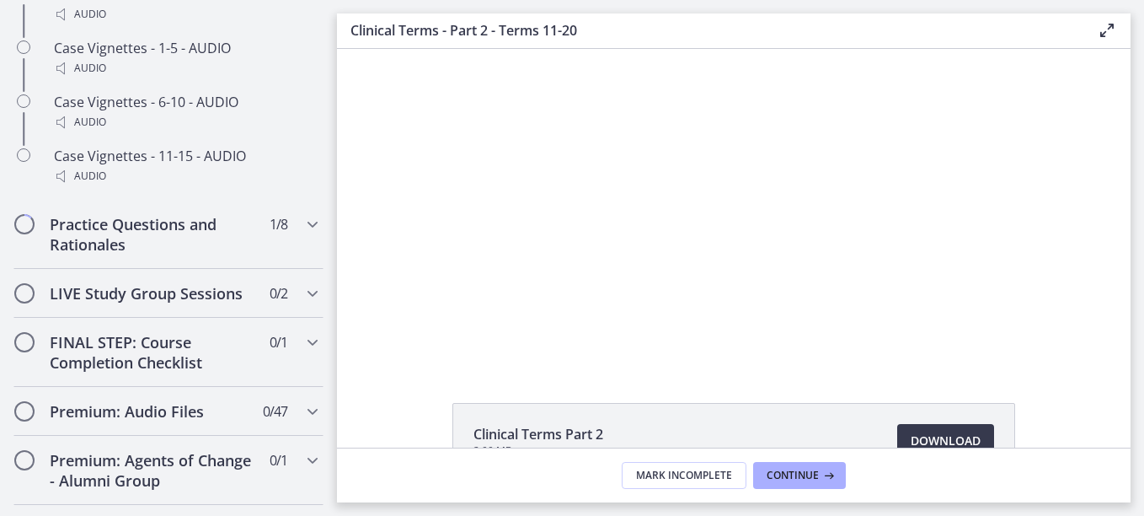
scroll to position [1590, 0]
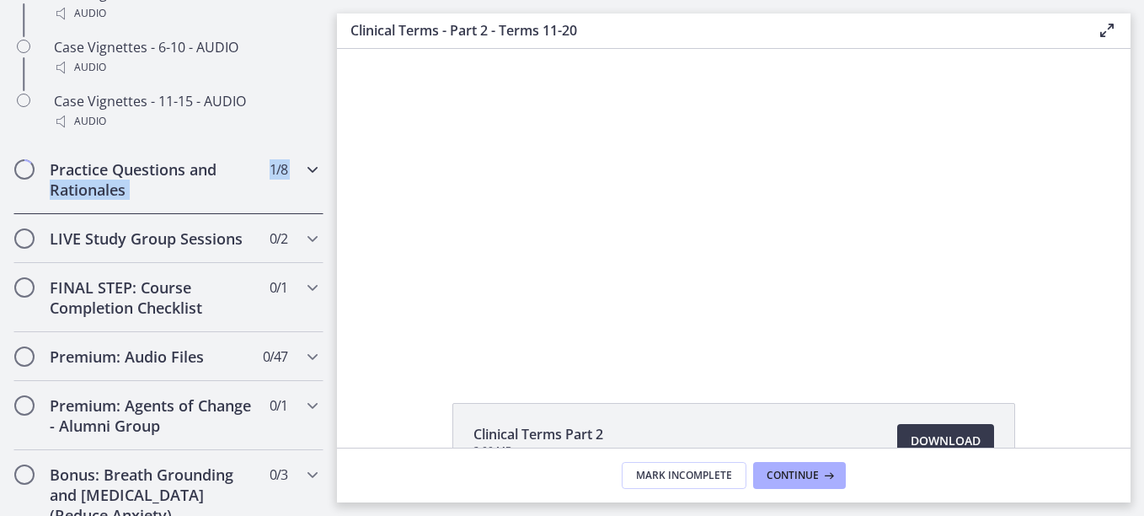
click at [291, 185] on div "Practice Questions and Rationales 1 / 8 Completed" at bounding box center [168, 179] width 310 height 69
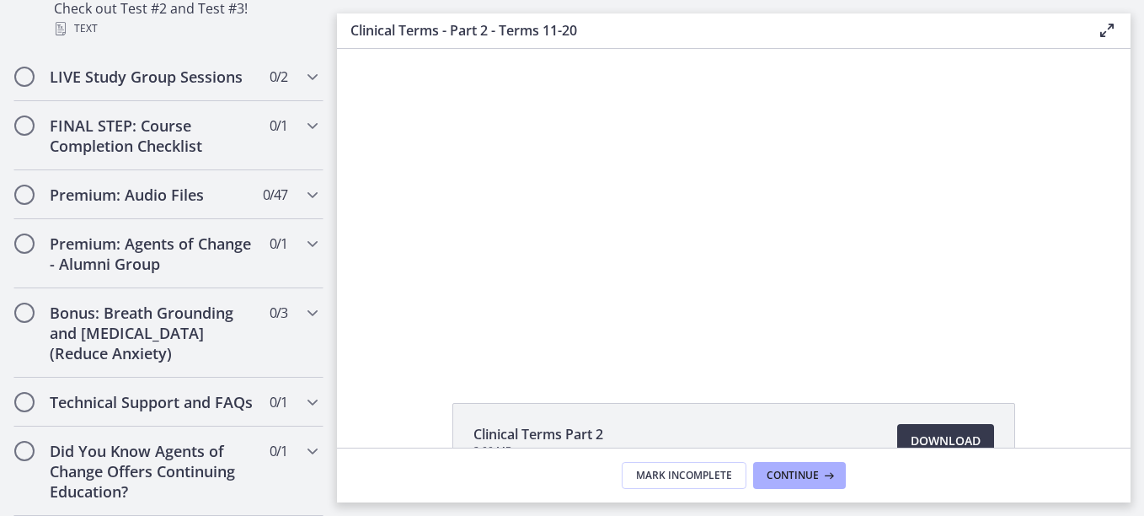
scroll to position [1448, 0]
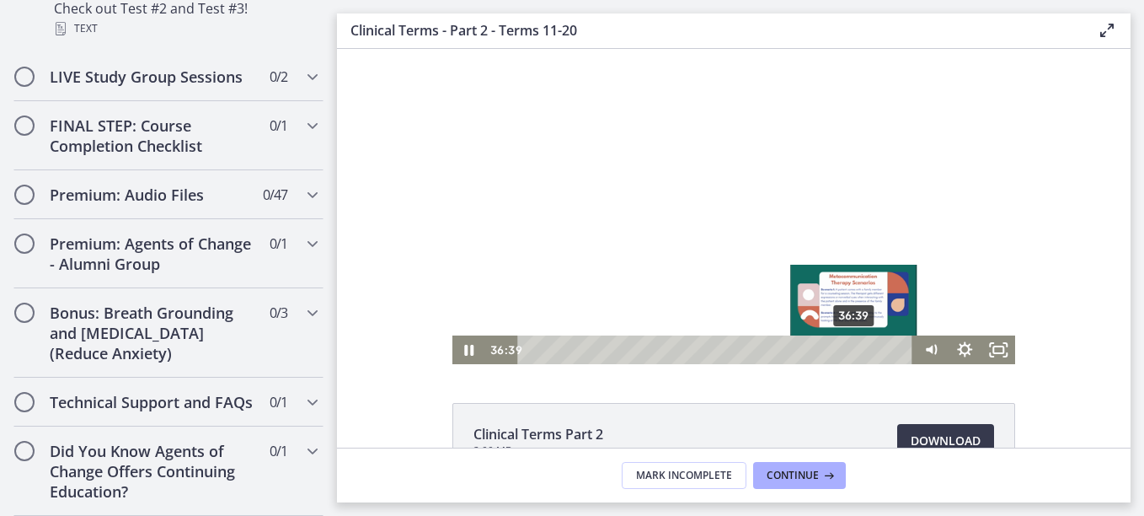
click at [849, 351] on div "36:39" at bounding box center [718, 349] width 376 height 29
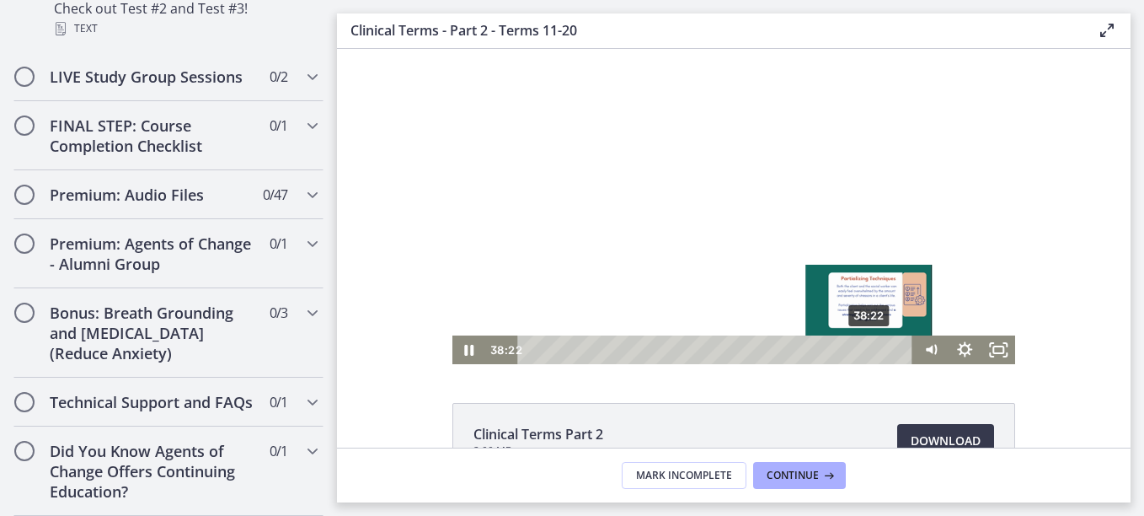
click at [864, 348] on div "38:22" at bounding box center [718, 349] width 376 height 29
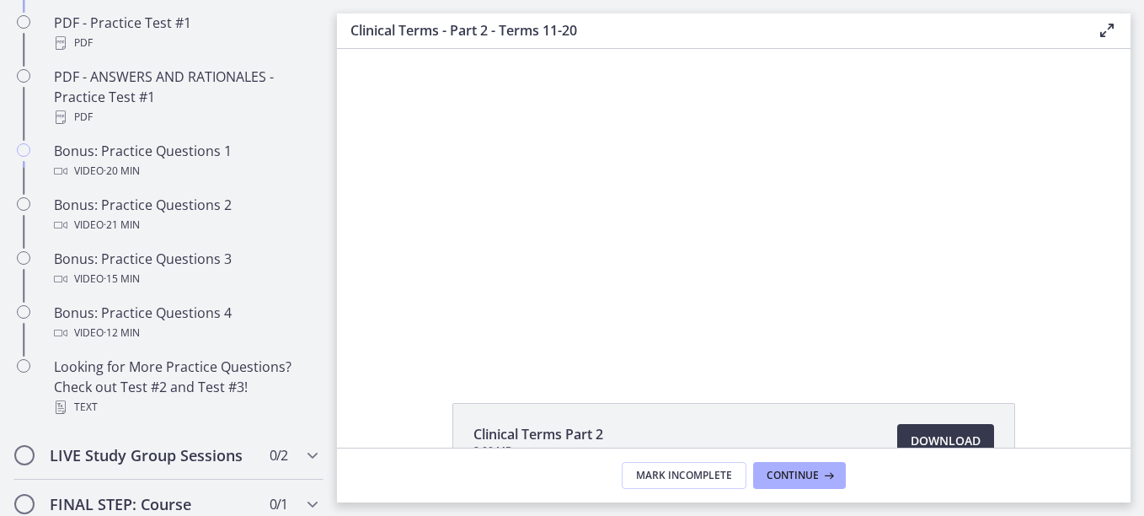
scroll to position [859, 0]
